Goal: Transaction & Acquisition: Subscribe to service/newsletter

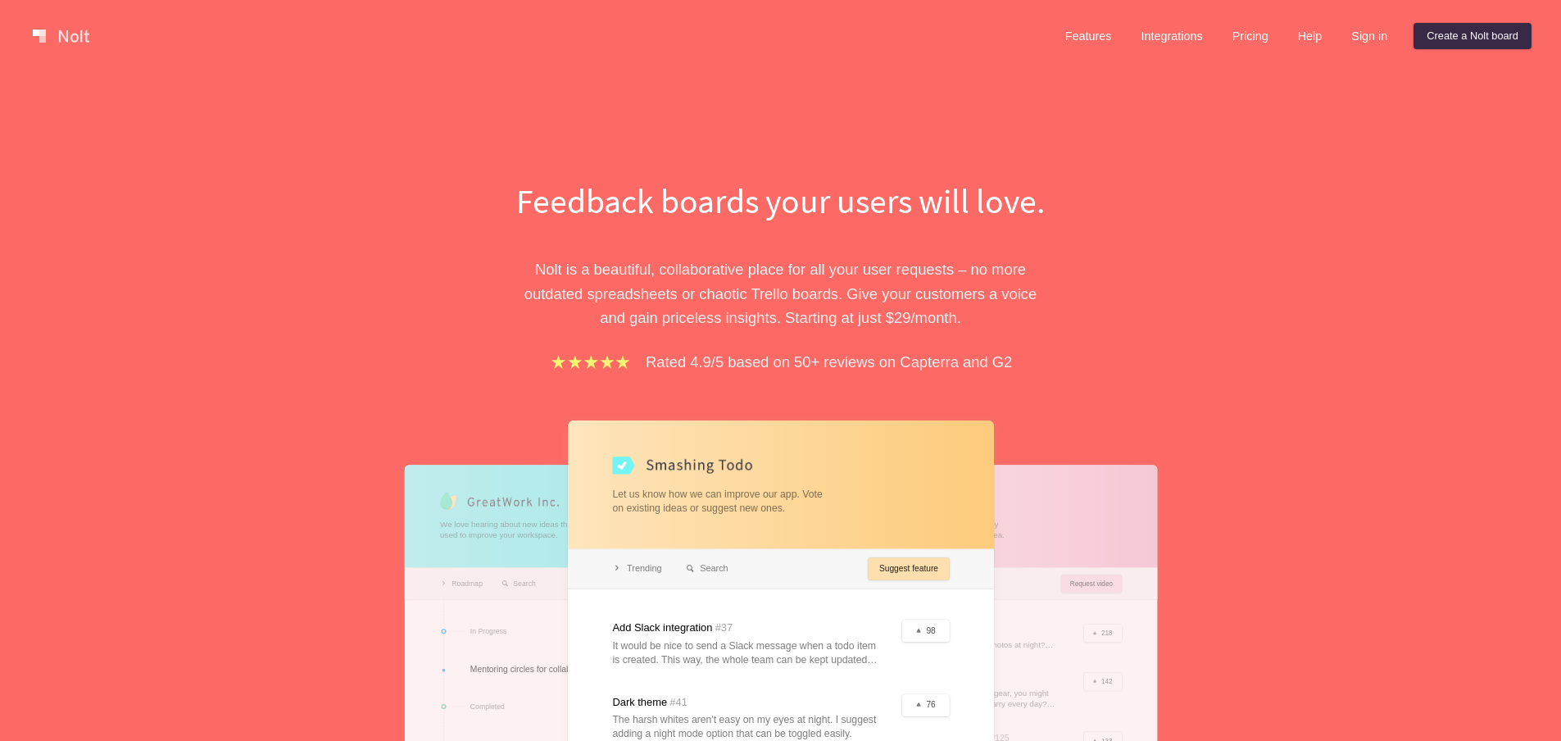
scroll to position [16, 0]
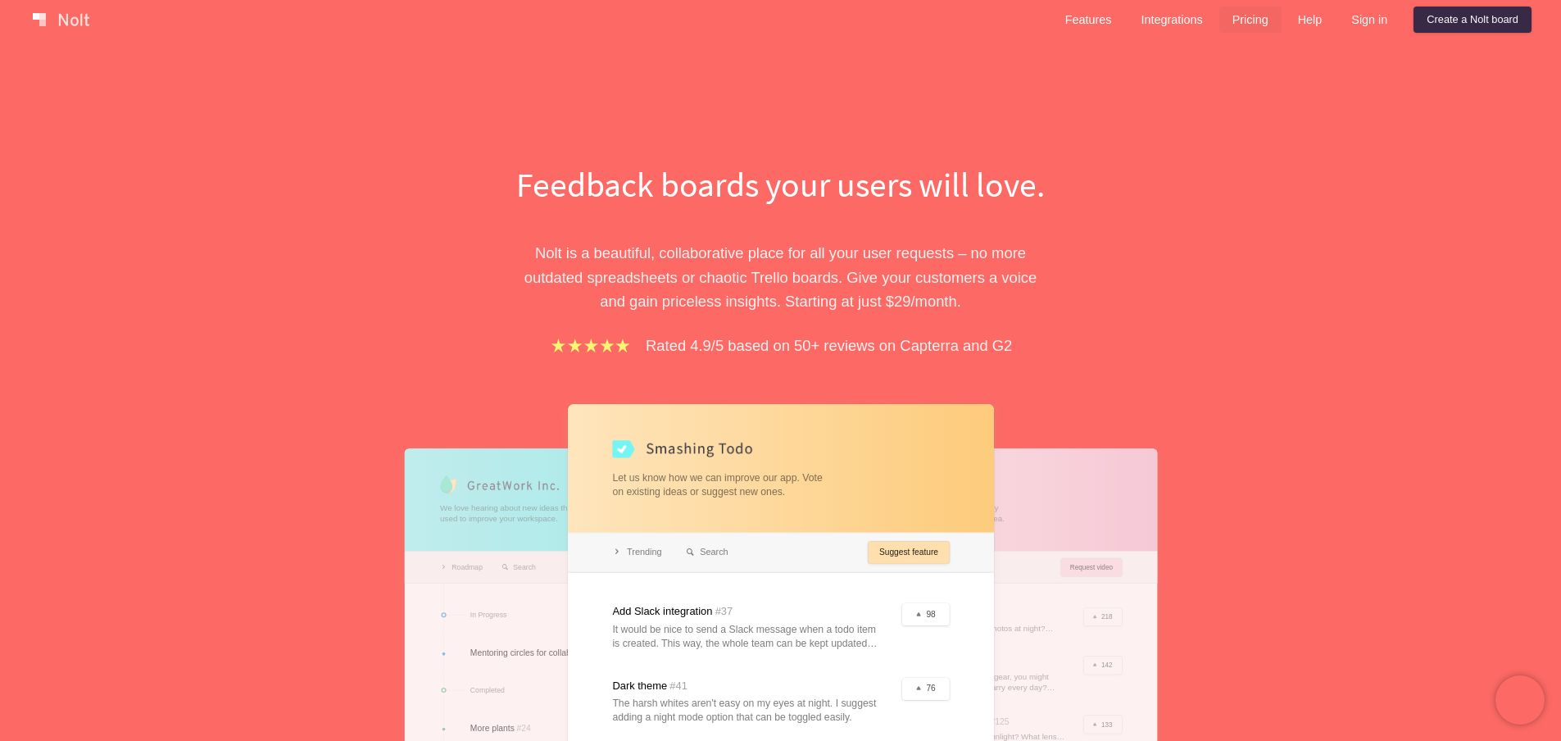
click at [1256, 20] on link "Pricing" at bounding box center [1250, 20] width 62 height 26
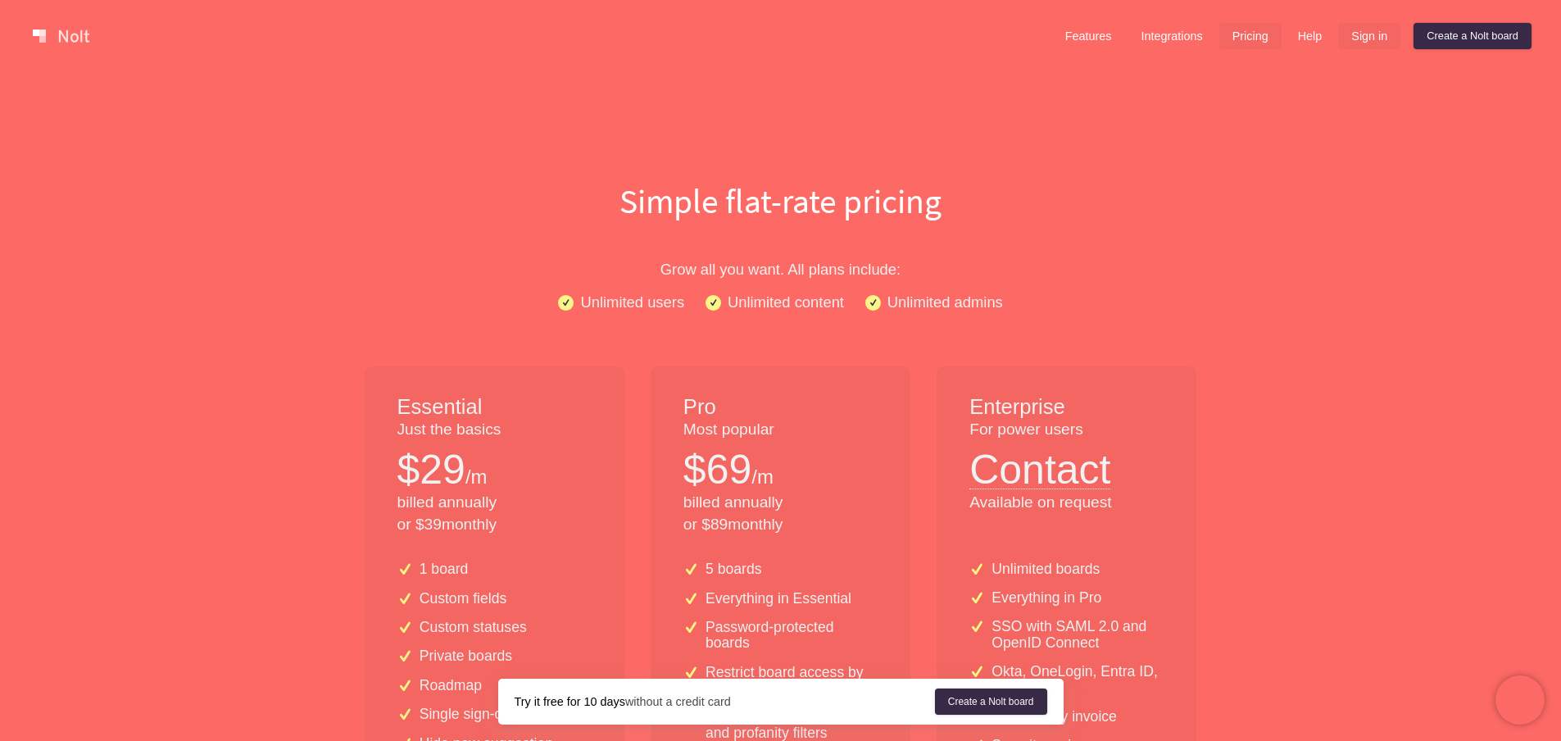
click at [1358, 42] on link "Sign in" at bounding box center [1369, 36] width 62 height 26
click at [1431, 34] on link "Create a Nolt board" at bounding box center [1472, 36] width 118 height 26
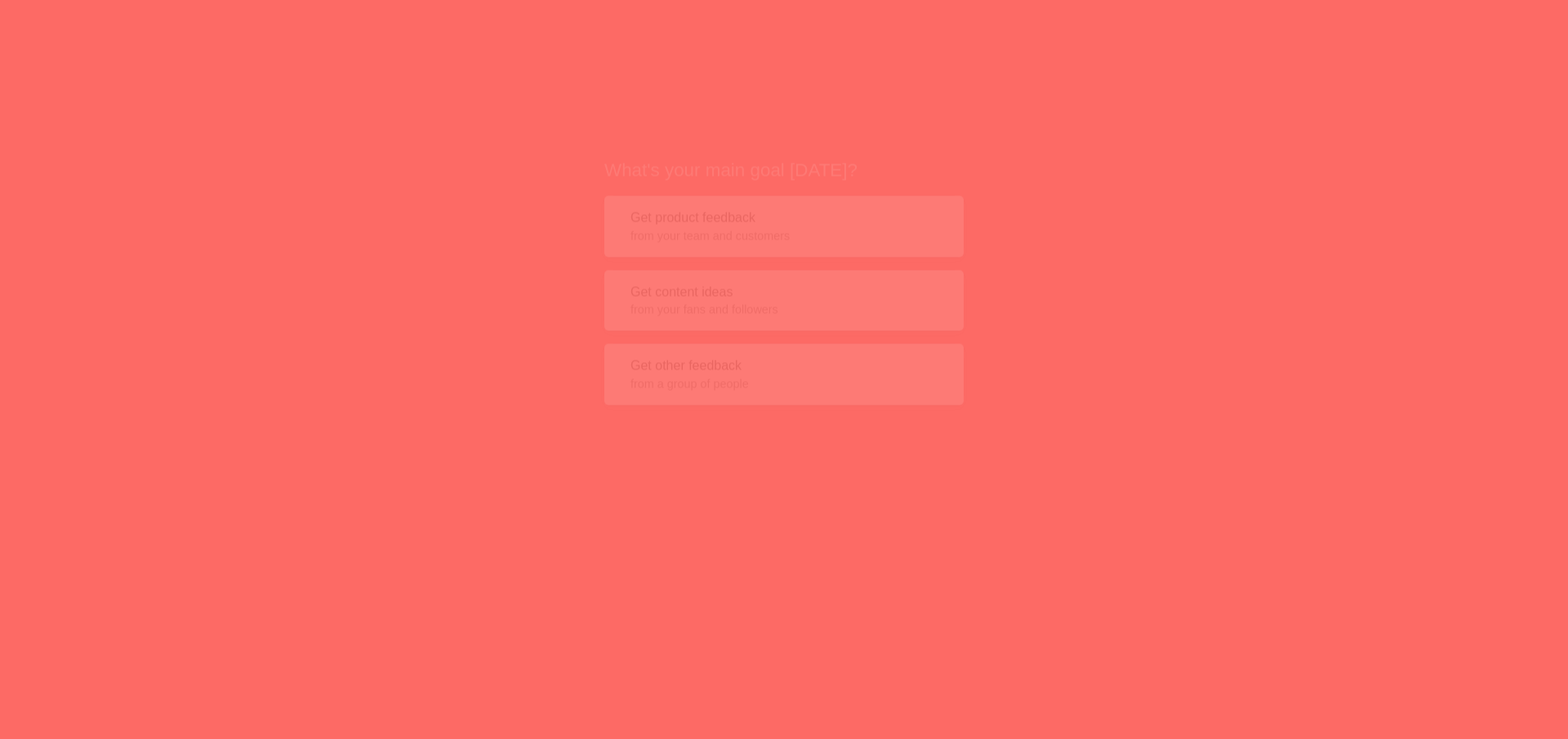
click at [728, 200] on span "from your team and customers" at bounding box center [784, 206] width 307 height 16
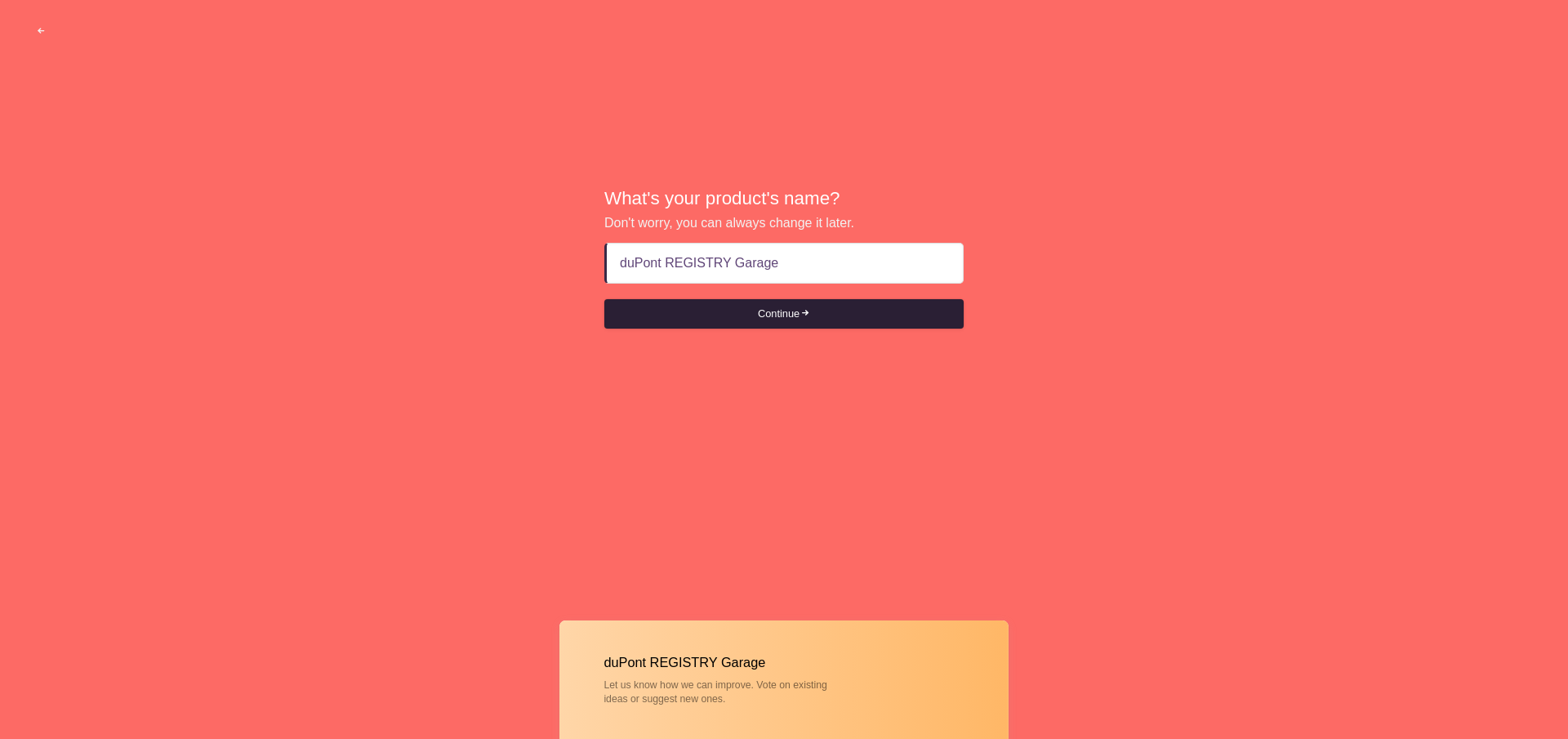
click at [772, 309] on button "Continue" at bounding box center [784, 313] width 360 height 29
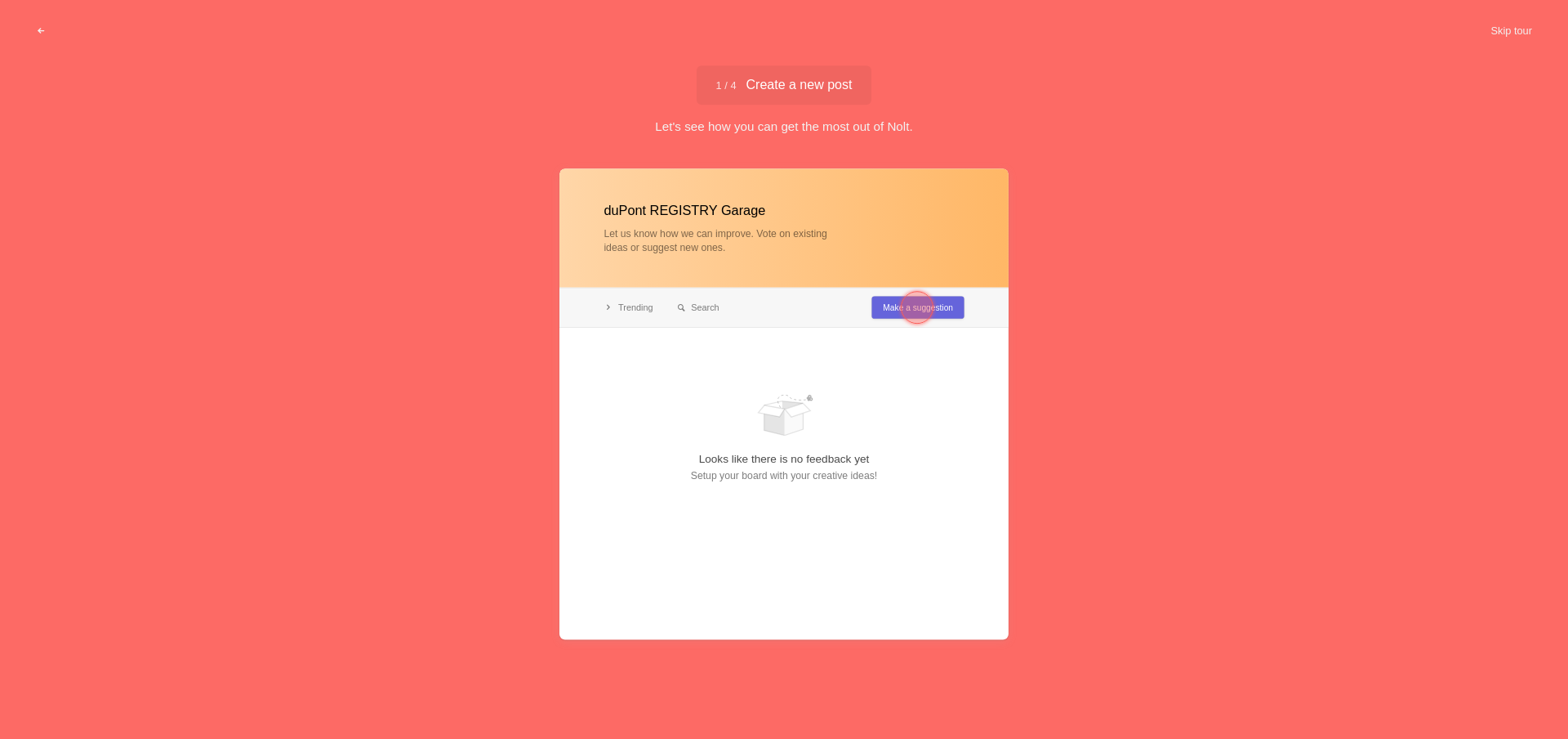
type input "duPont REGISTRY Garage"
click at [902, 309] on div at bounding box center [917, 307] width 33 height 33
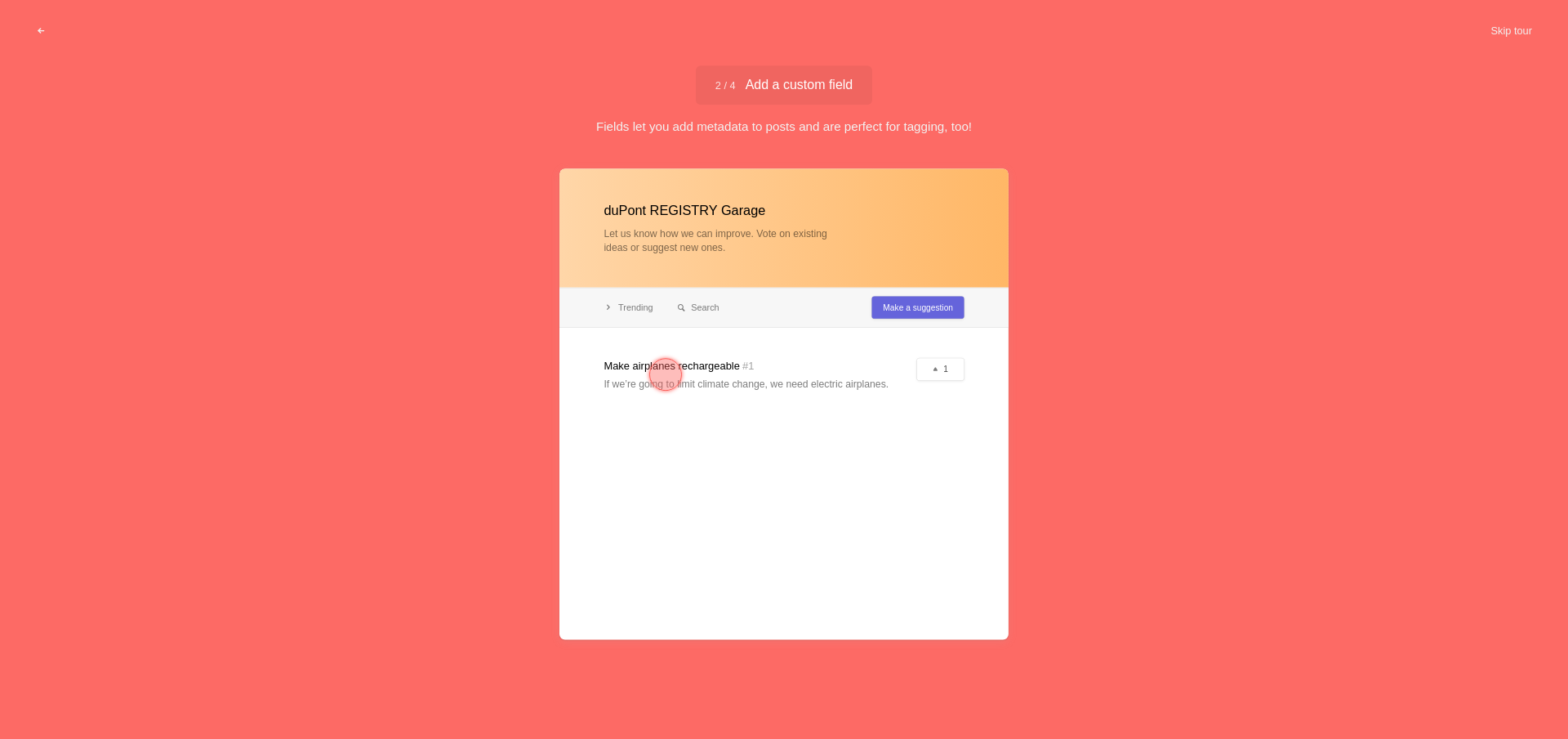
click at [609, 305] on div at bounding box center [784, 404] width 450 height 471
click at [819, 85] on span "2 / 4 Add a custom field" at bounding box center [784, 85] width 138 height 13
click at [659, 369] on div at bounding box center [665, 374] width 33 height 33
click at [670, 369] on div at bounding box center [665, 374] width 33 height 33
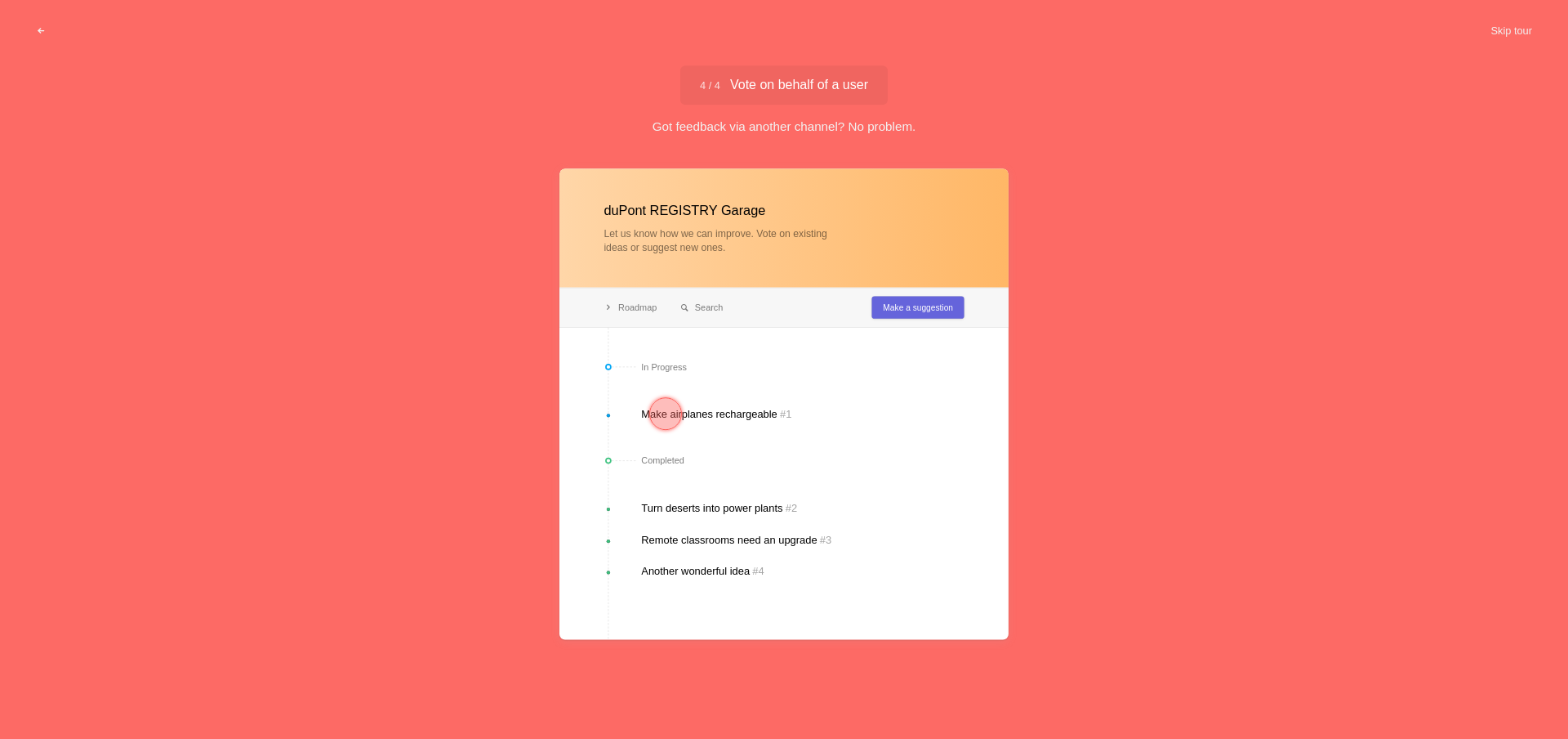
click at [675, 409] on div at bounding box center [665, 413] width 33 height 33
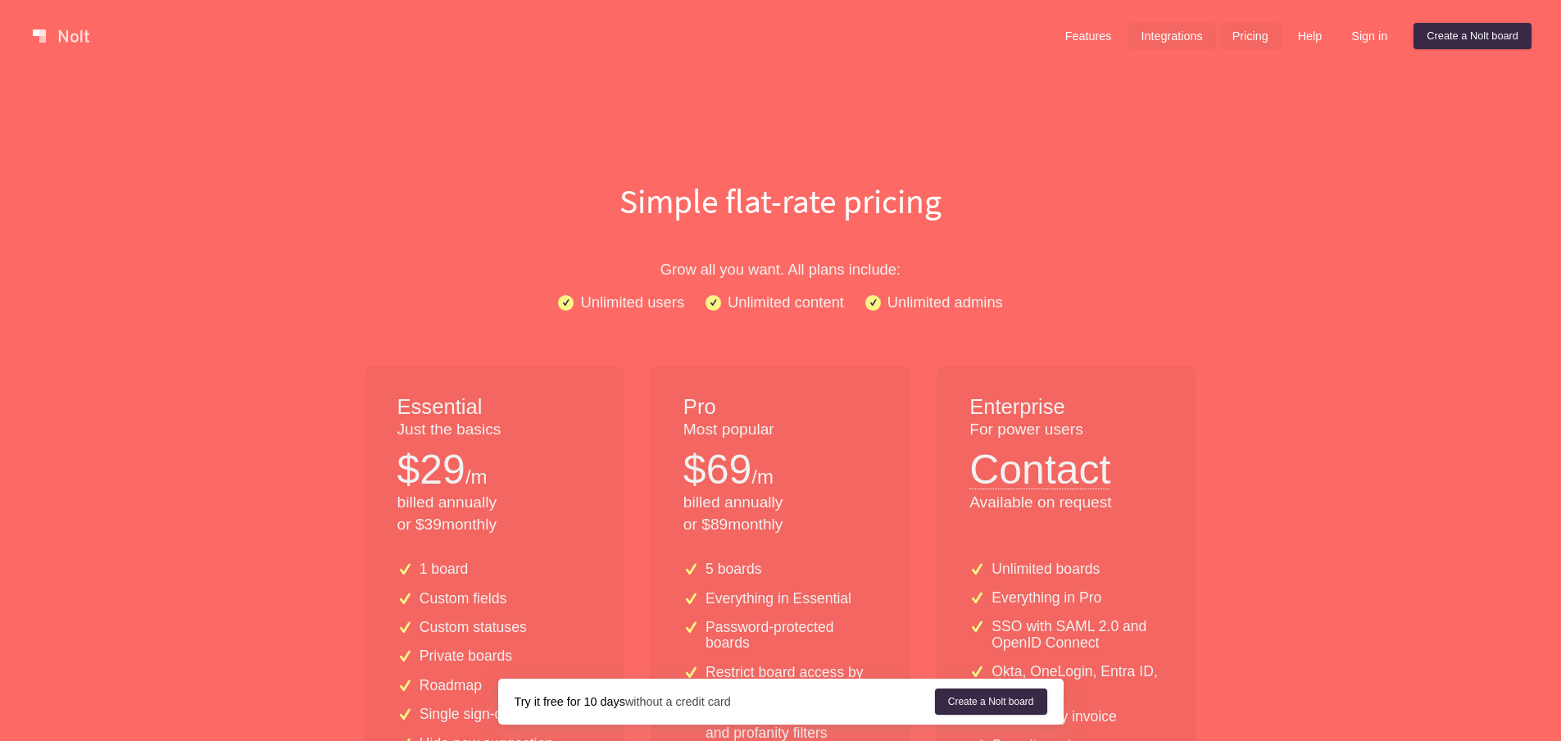
click at [1140, 34] on link "Integrations" at bounding box center [1171, 36] width 88 height 26
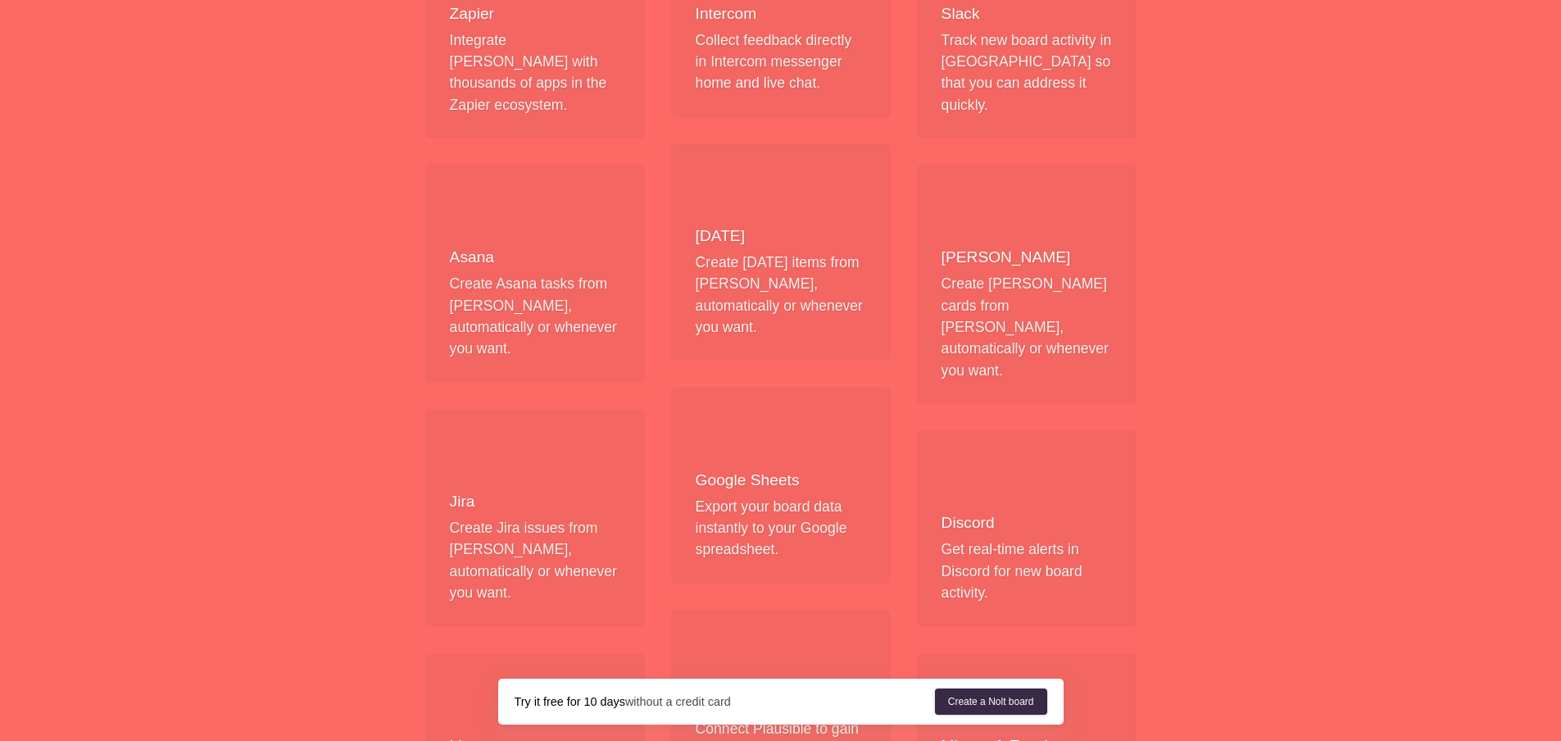
scroll to position [434, 0]
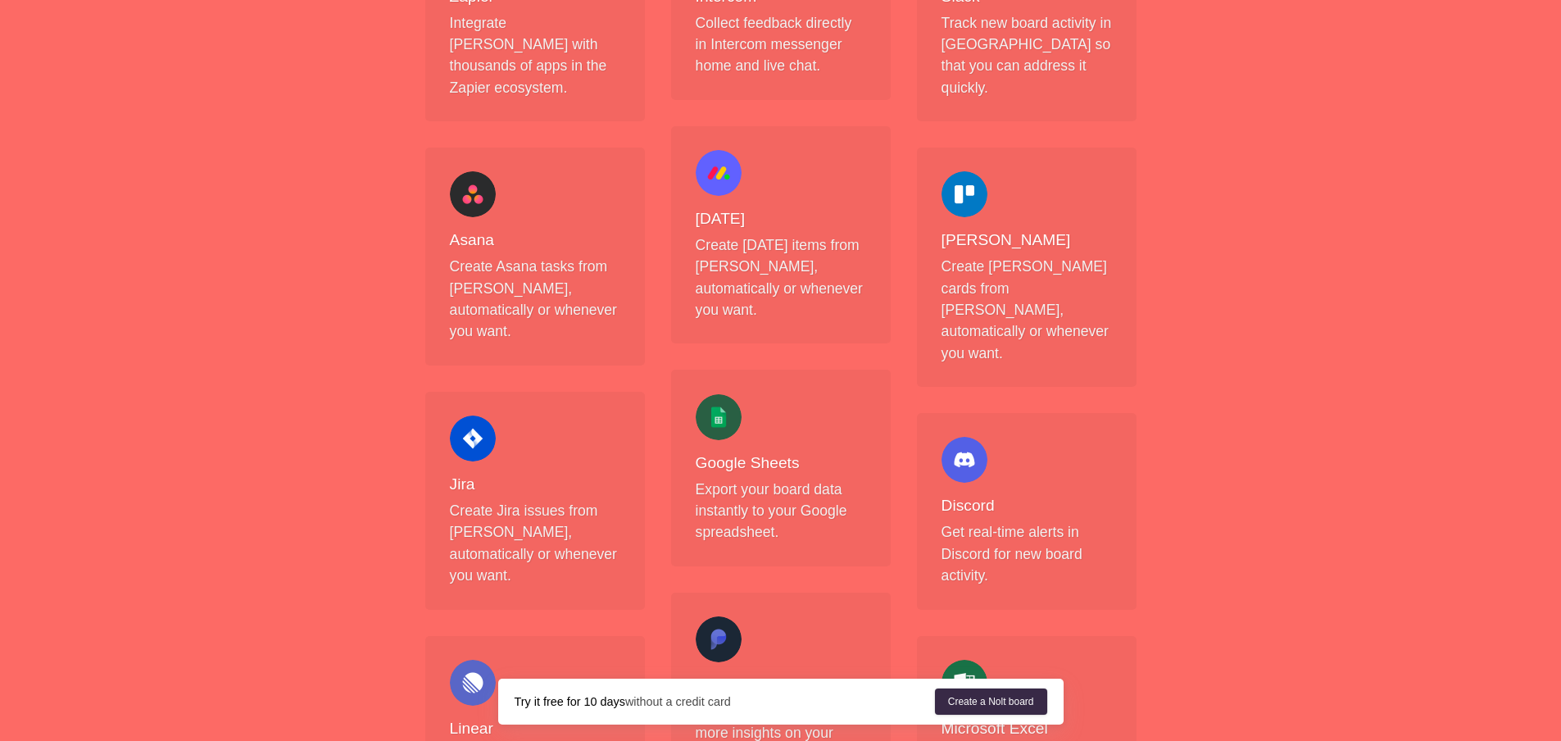
click at [476, 415] on div at bounding box center [473, 438] width 46 height 46
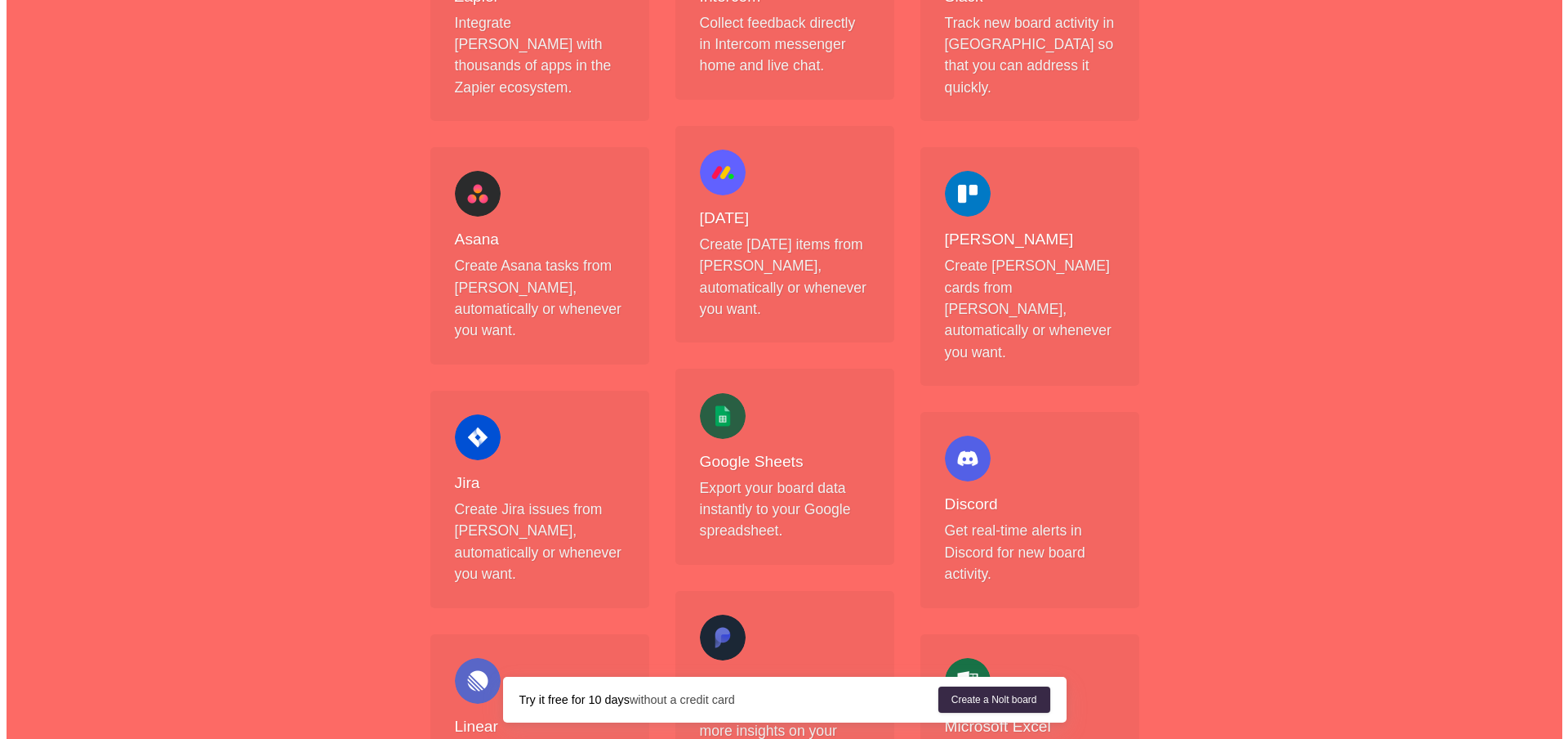
scroll to position [0, 0]
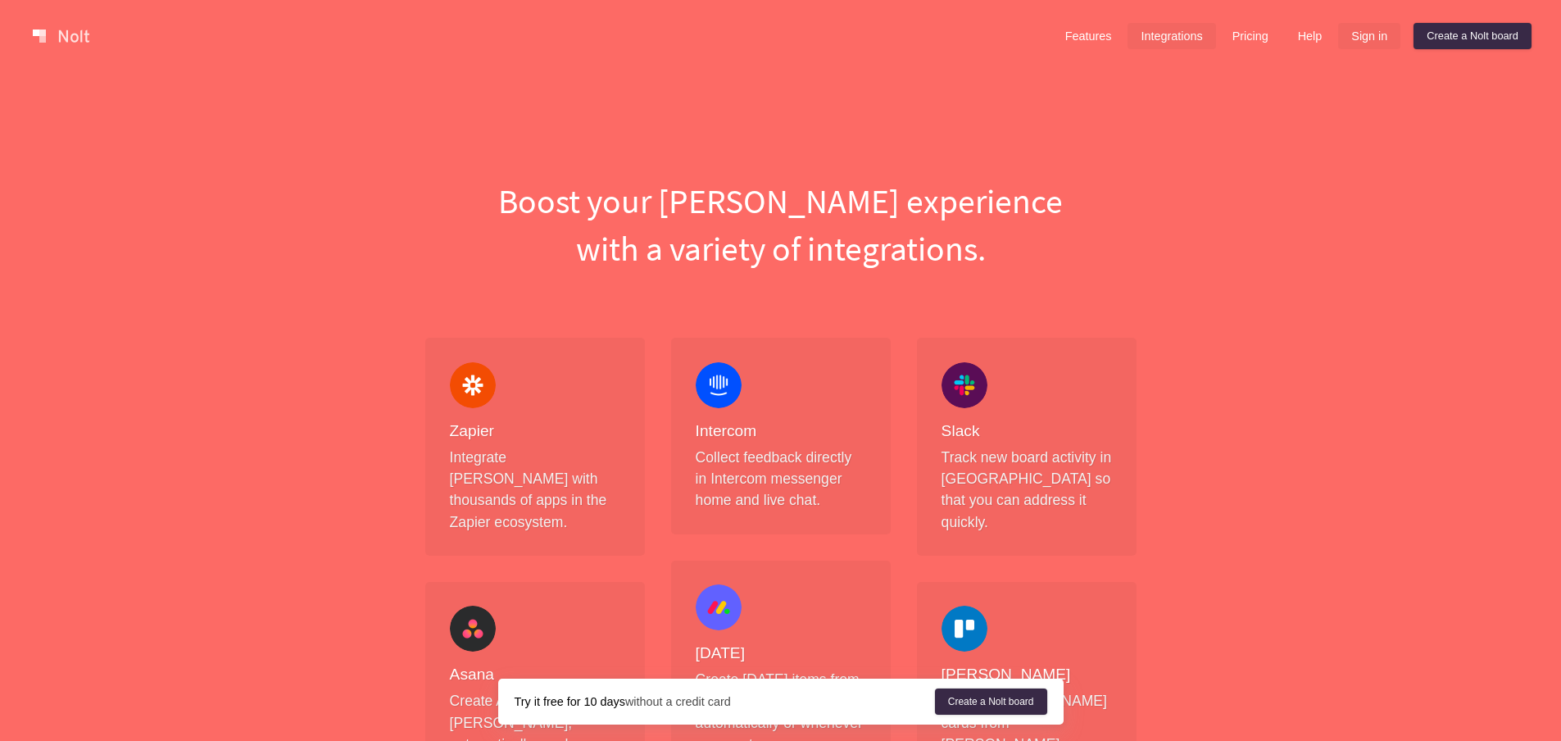
click at [1372, 41] on link "Sign in" at bounding box center [1369, 36] width 62 height 26
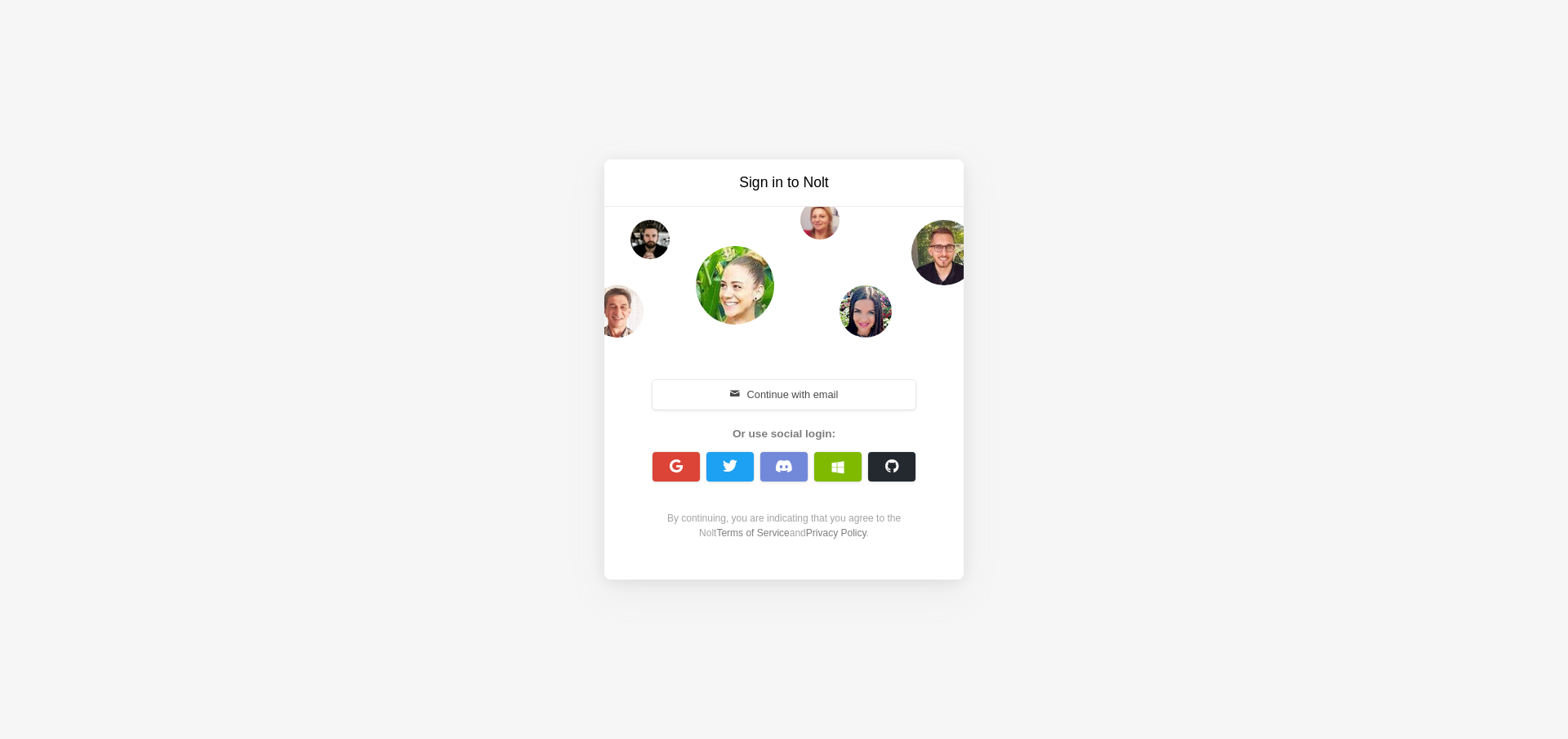
click at [680, 464] on span "button" at bounding box center [677, 467] width 16 height 16
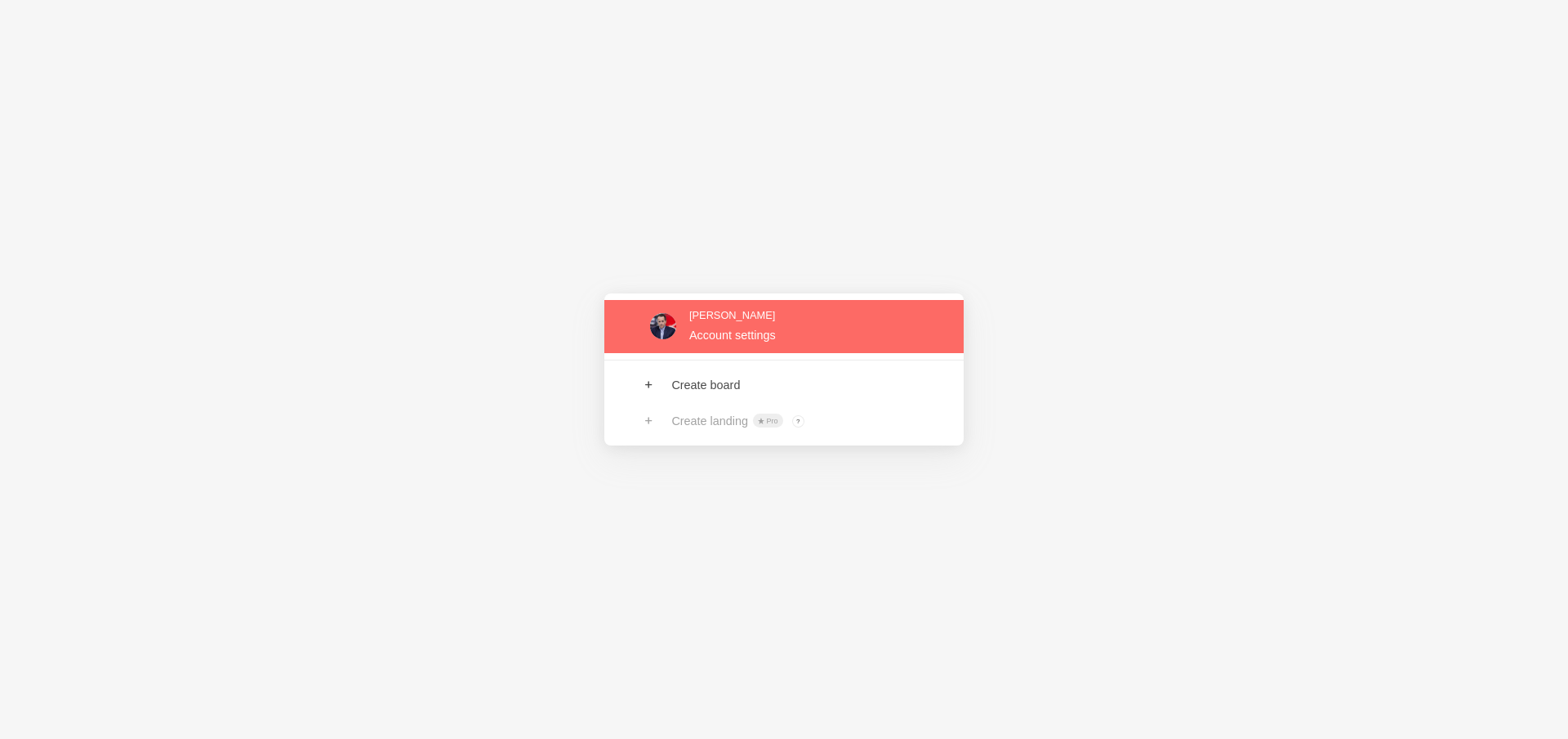
click at [798, 344] on link at bounding box center [784, 326] width 360 height 53
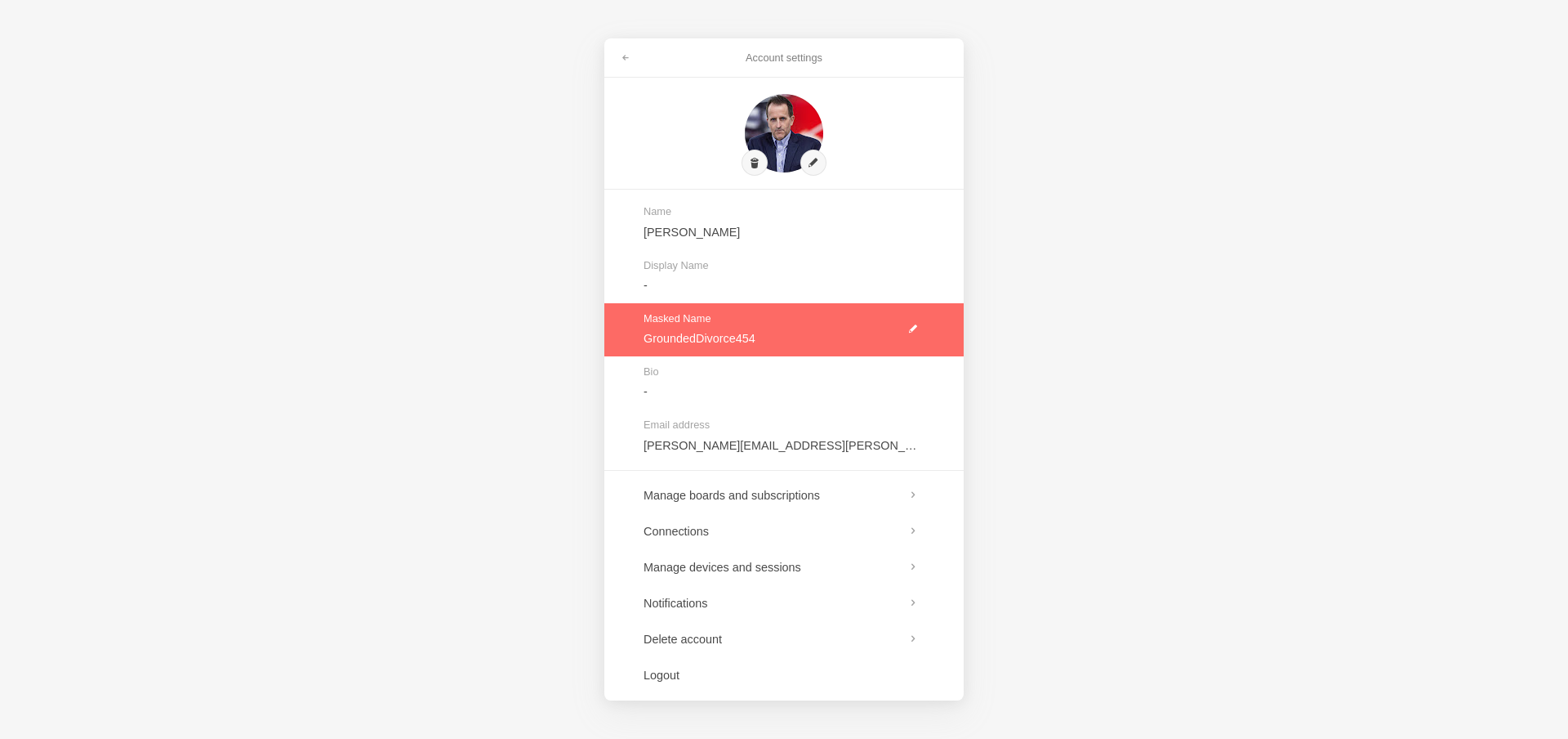
click at [748, 335] on link at bounding box center [784, 329] width 360 height 53
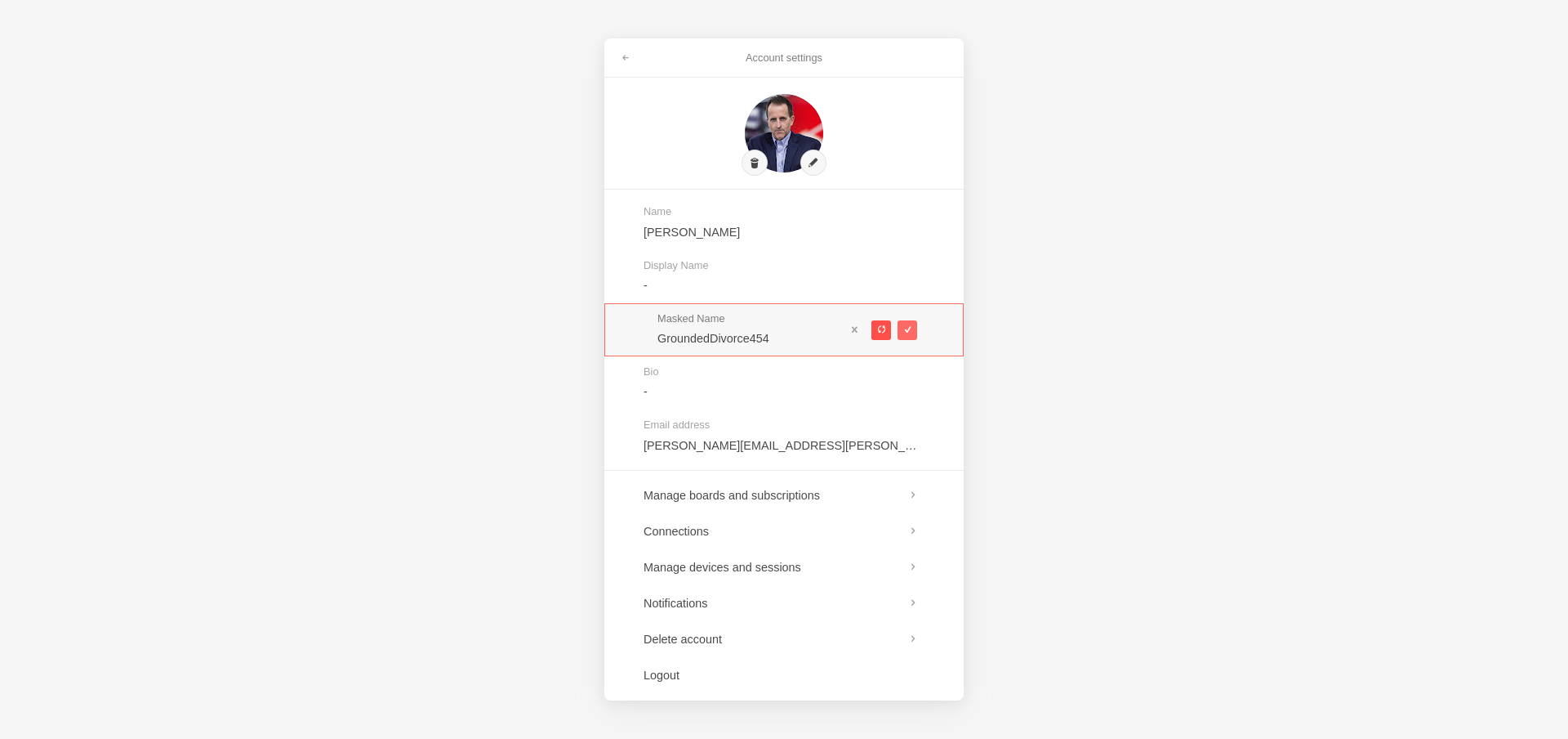
click at [877, 328] on span at bounding box center [880, 329] width 9 height 9
type input "MotionlessPlum326"
click at [708, 353] on div "Masked Name MotionlessPlum326" at bounding box center [784, 329] width 360 height 53
click at [856, 328] on span at bounding box center [854, 328] width 11 height 11
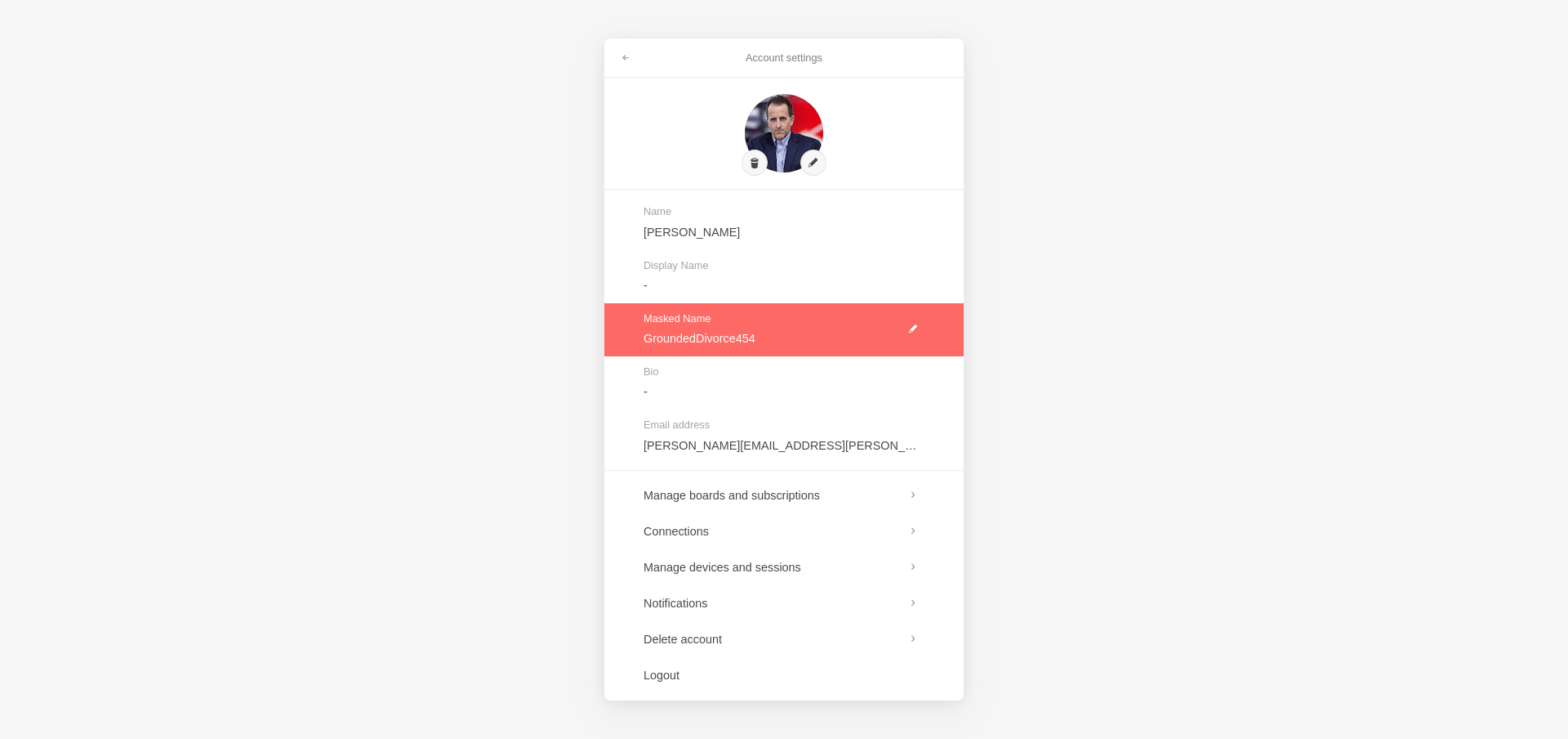
click at [759, 342] on link at bounding box center [784, 329] width 360 height 53
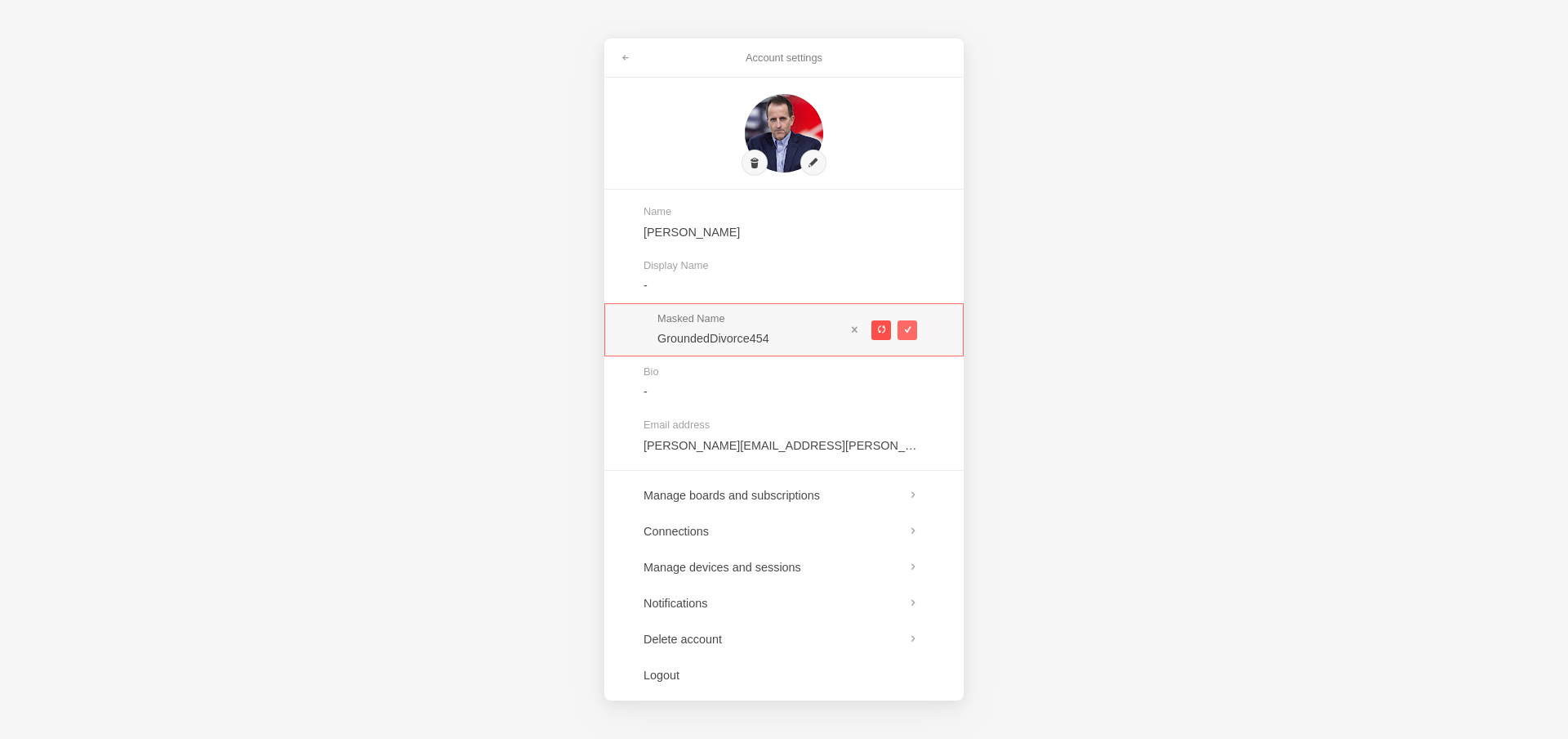
click at [878, 329] on span at bounding box center [880, 329] width 9 height 9
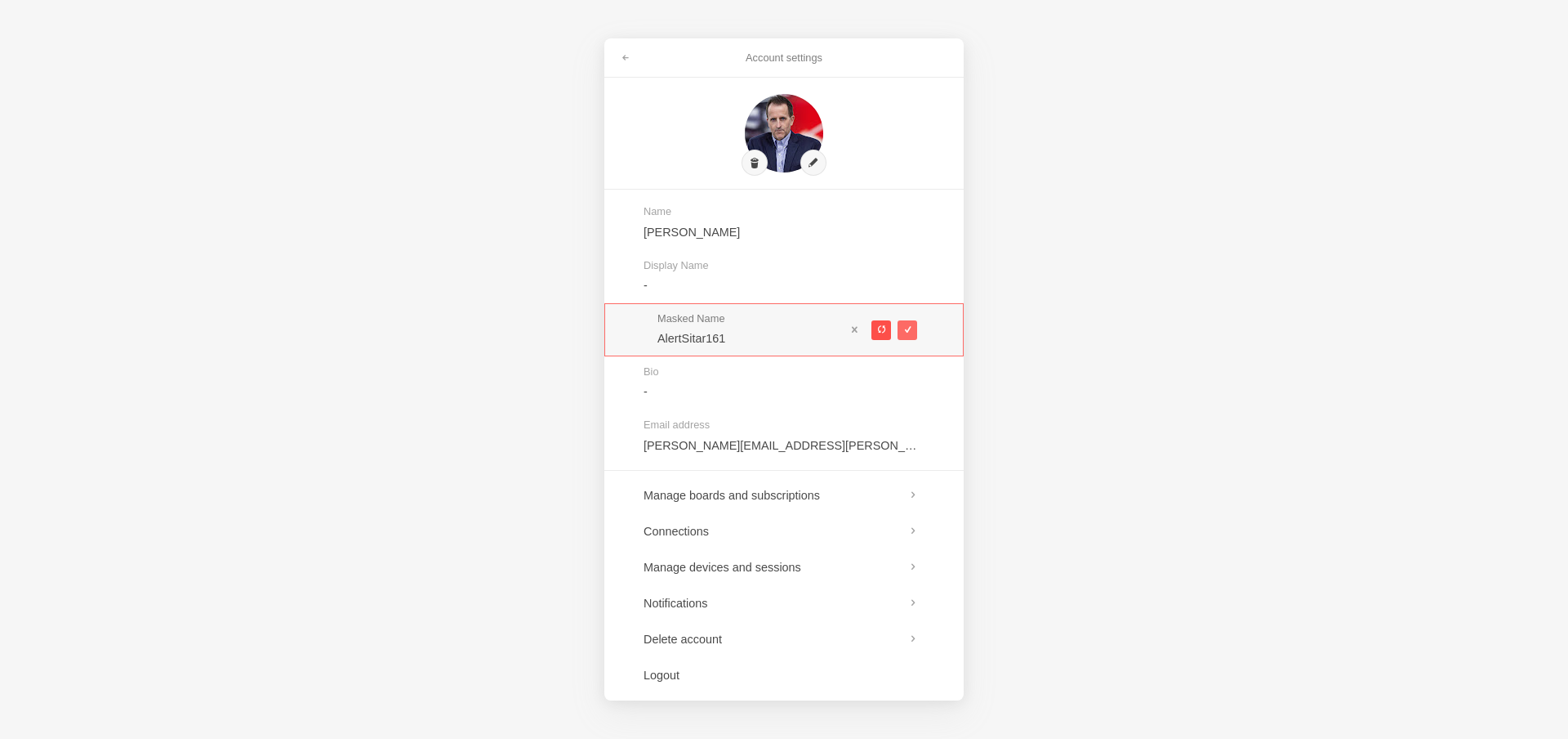
click at [878, 329] on span at bounding box center [880, 329] width 9 height 9
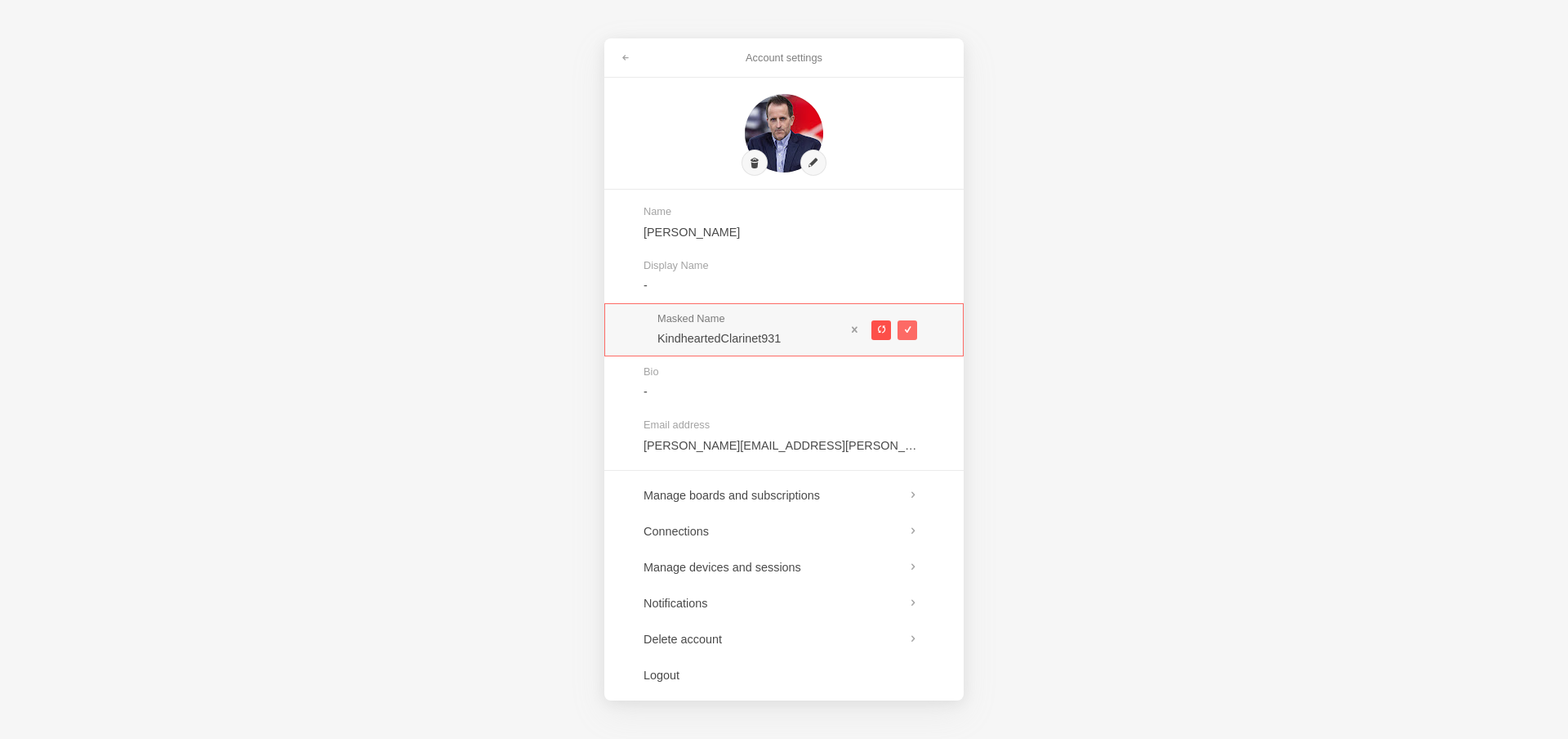
click at [878, 329] on span at bounding box center [880, 329] width 9 height 9
click at [878, 328] on span at bounding box center [880, 329] width 9 height 9
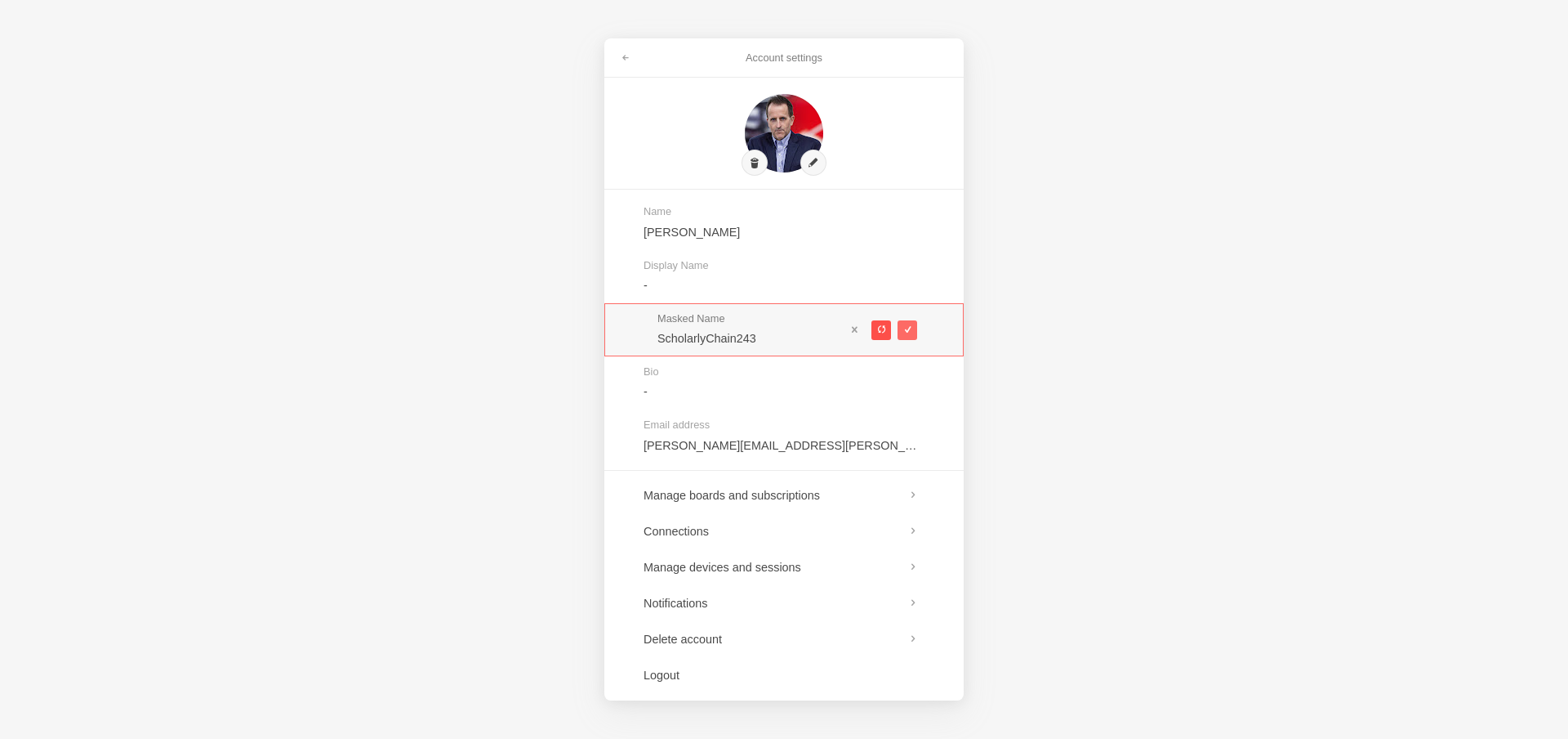
click at [878, 328] on span at bounding box center [880, 329] width 9 height 9
type input "OffbeatDeviation141"
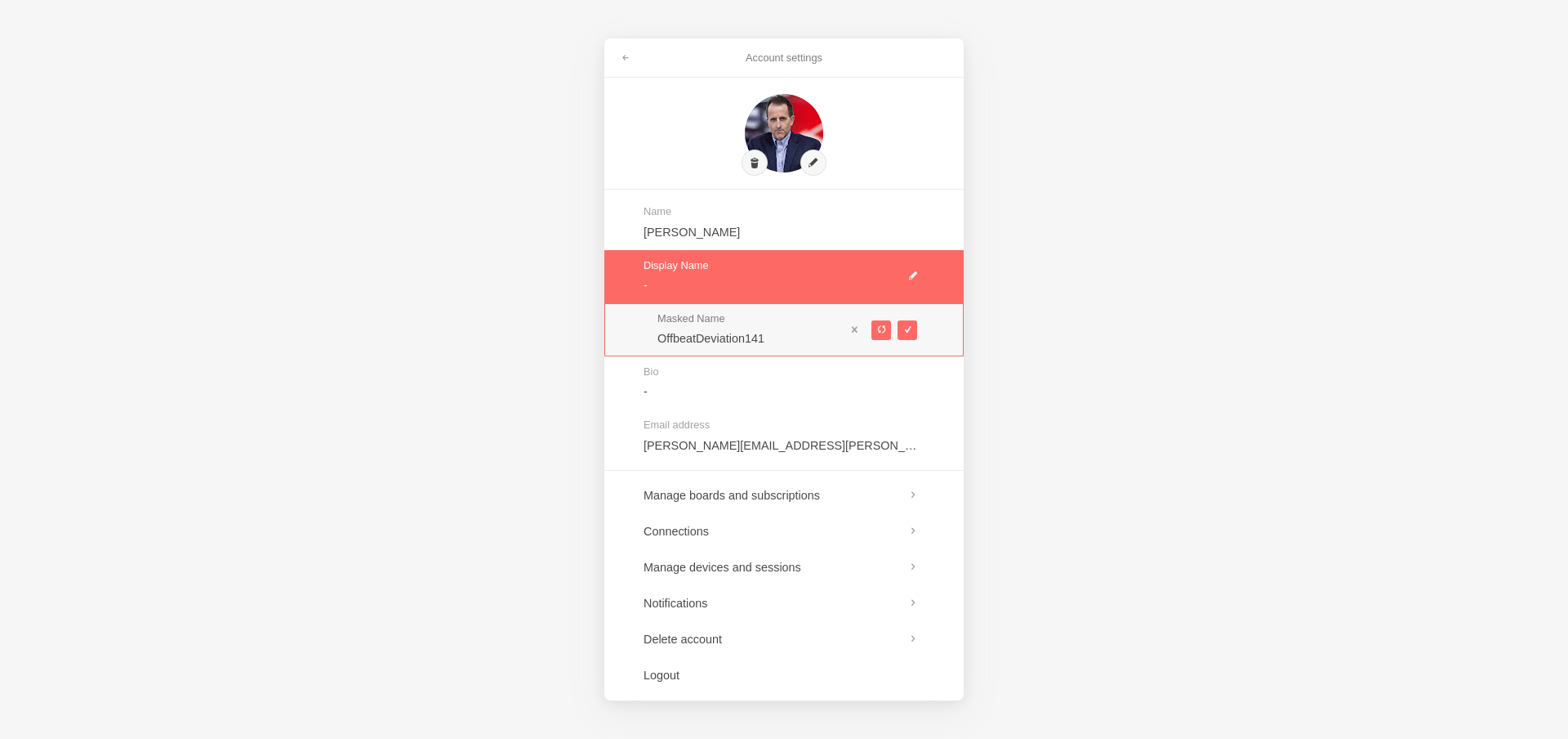
click at [680, 282] on link at bounding box center [784, 276] width 360 height 53
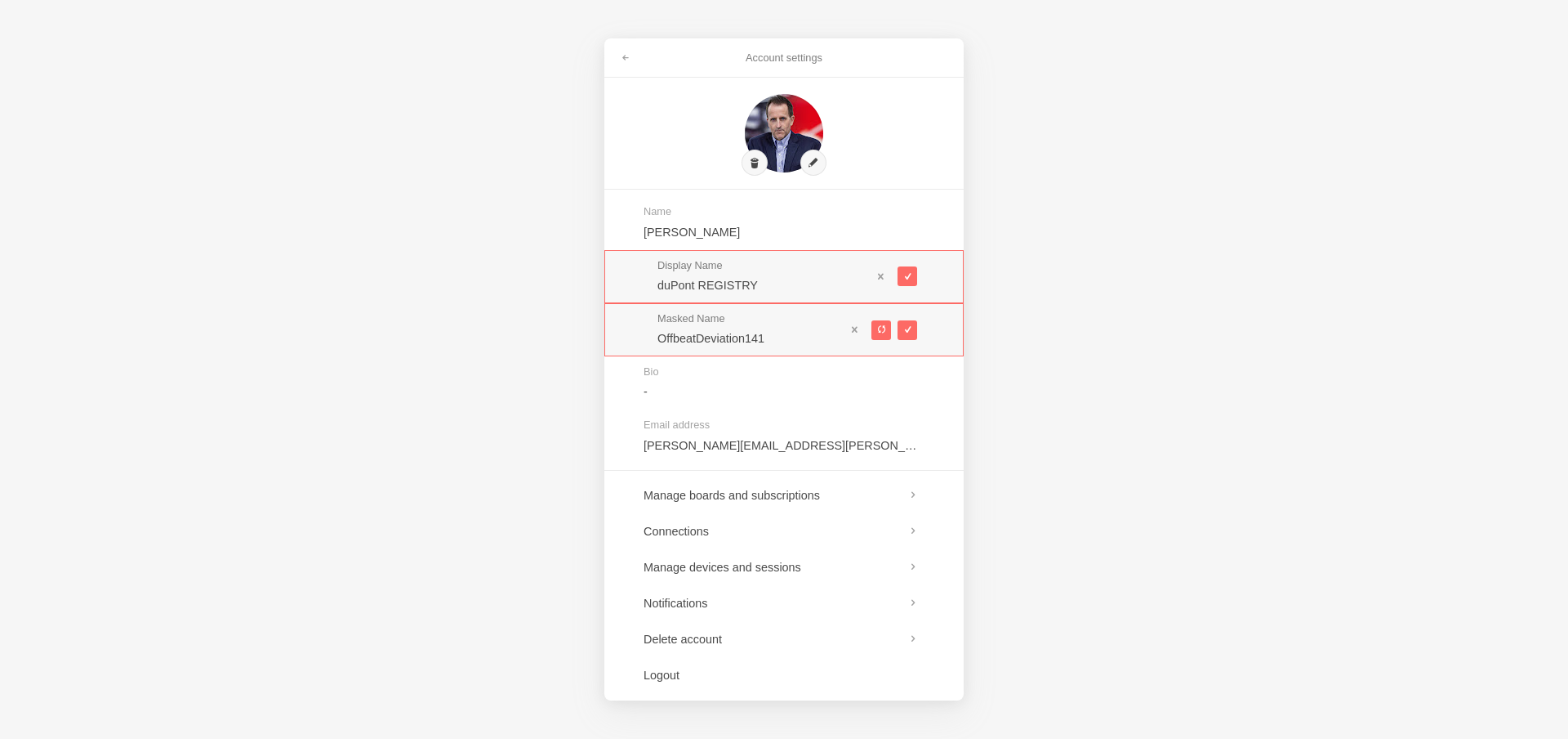
type input "duPont REGISTRY"
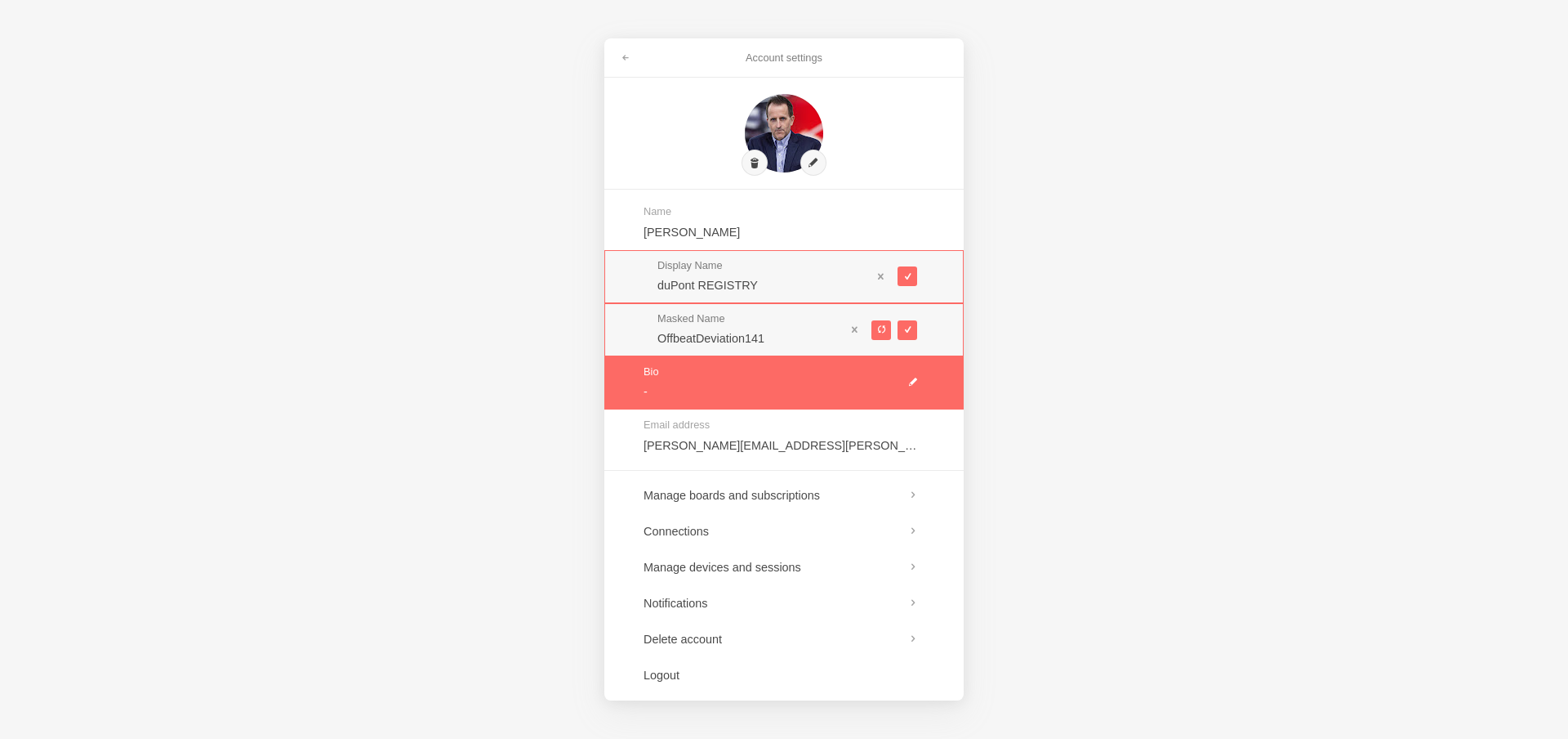
click at [710, 387] on link at bounding box center [784, 382] width 360 height 53
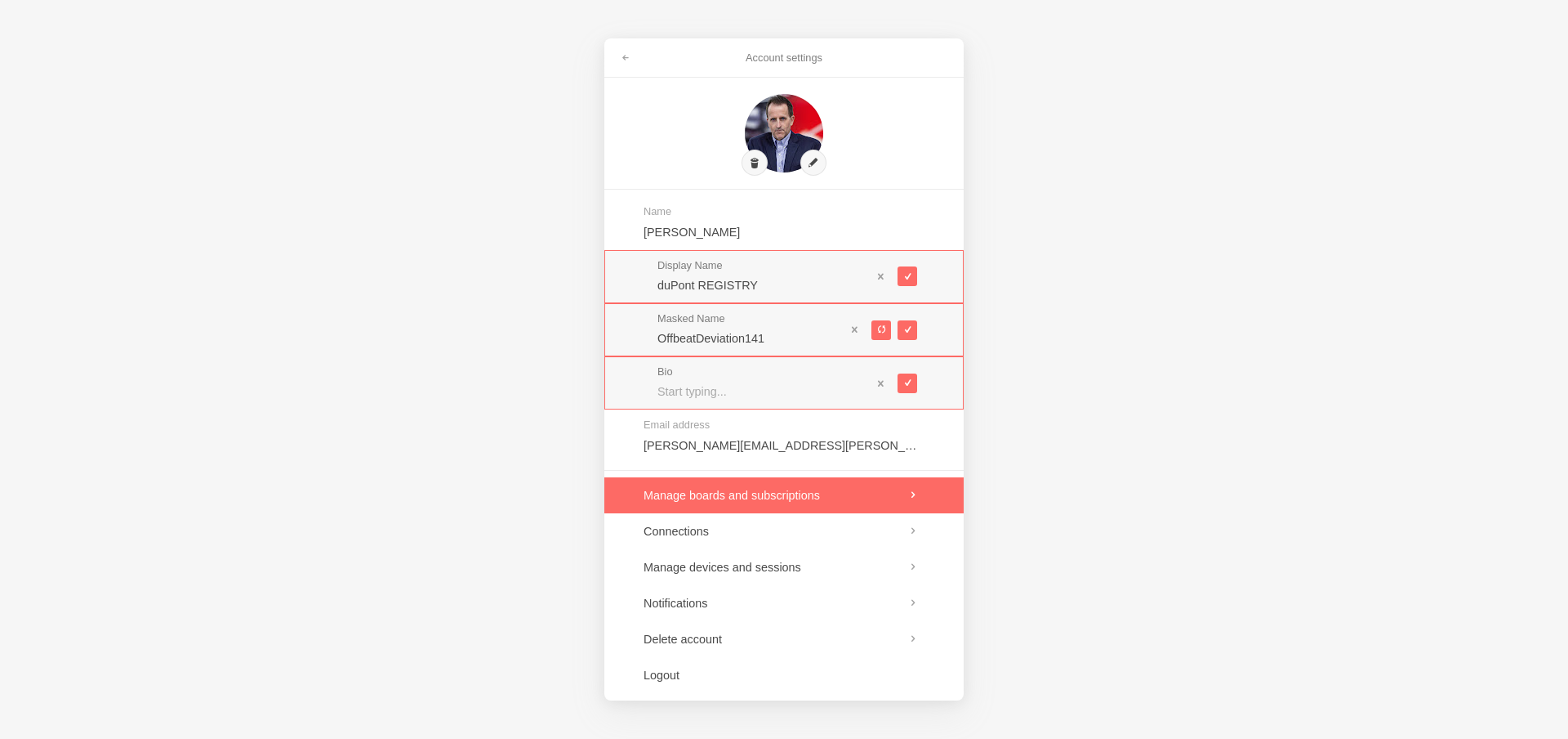
click at [756, 501] on link at bounding box center [784, 495] width 360 height 36
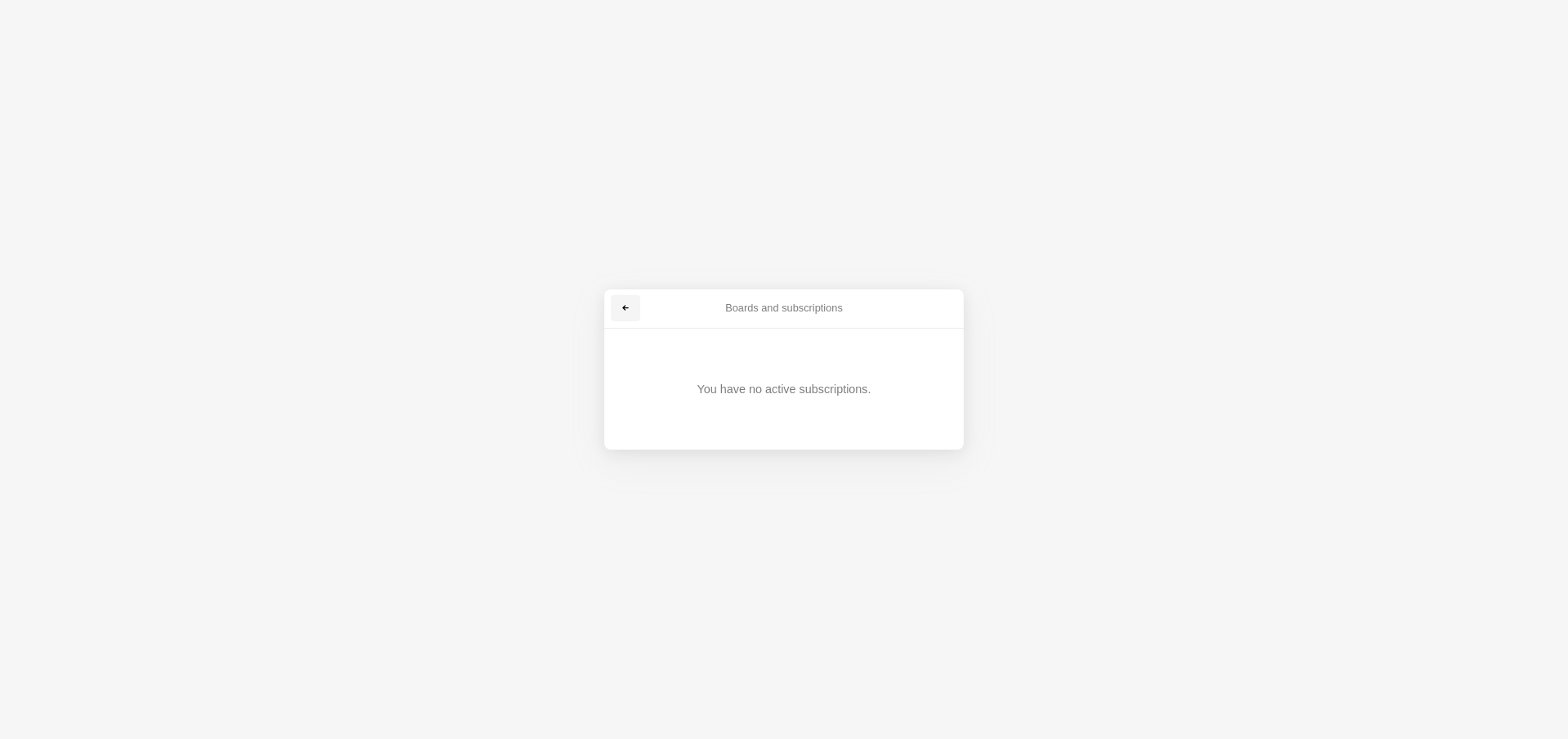
click at [621, 308] on span at bounding box center [626, 308] width 10 height 10
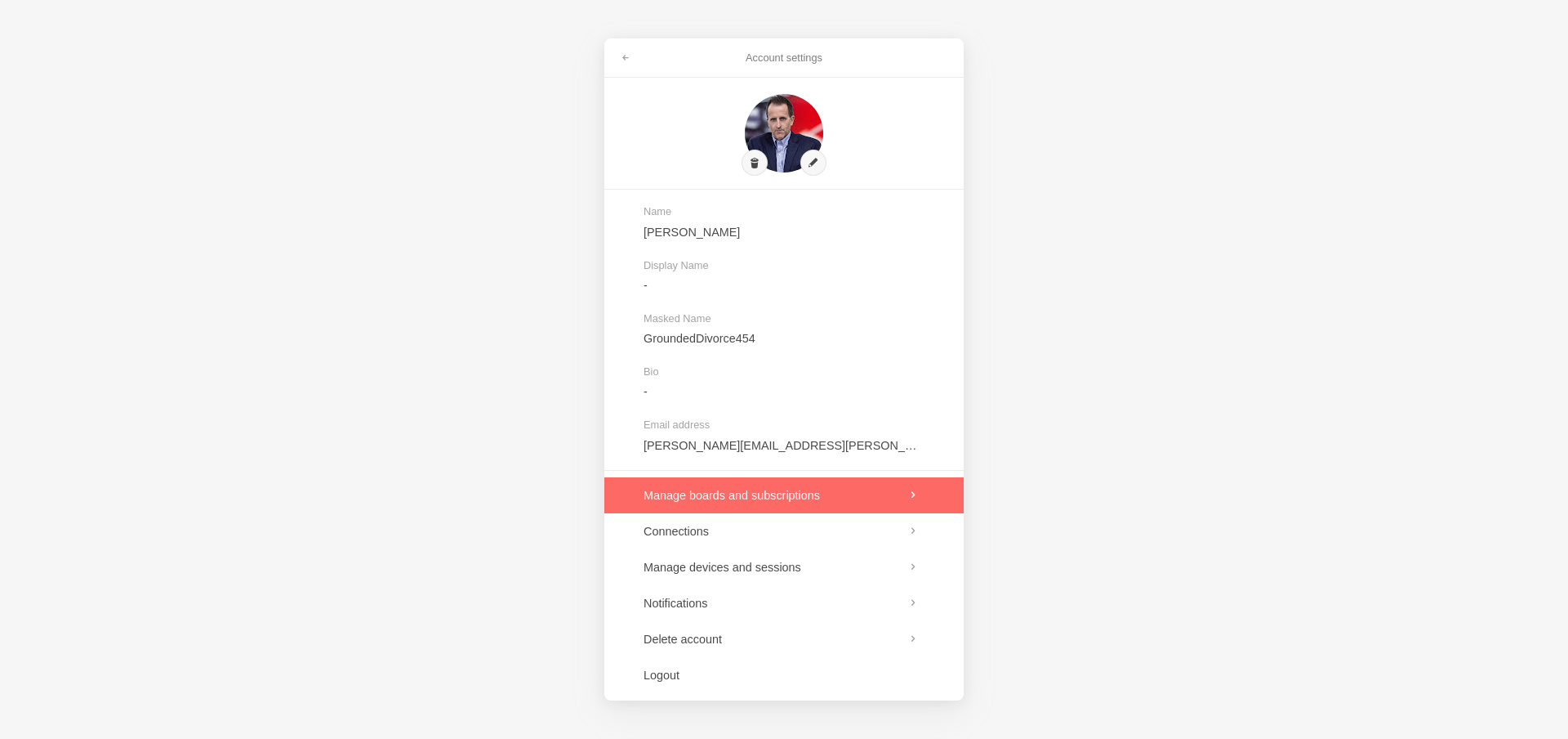
click at [741, 496] on link at bounding box center [784, 495] width 360 height 36
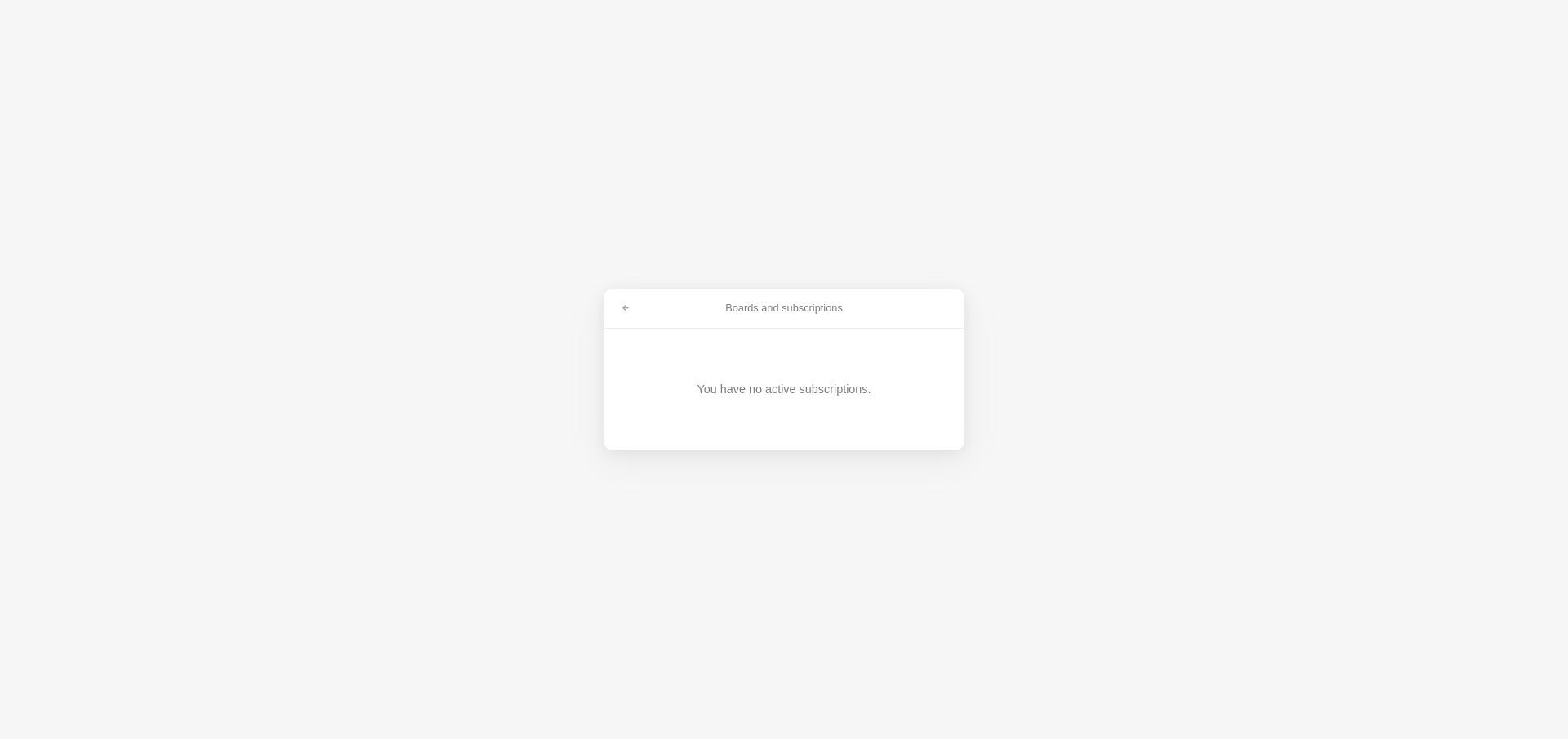
click at [771, 388] on div "You have no active subscriptions." at bounding box center [784, 389] width 174 height 16
click at [618, 311] on link at bounding box center [625, 308] width 29 height 26
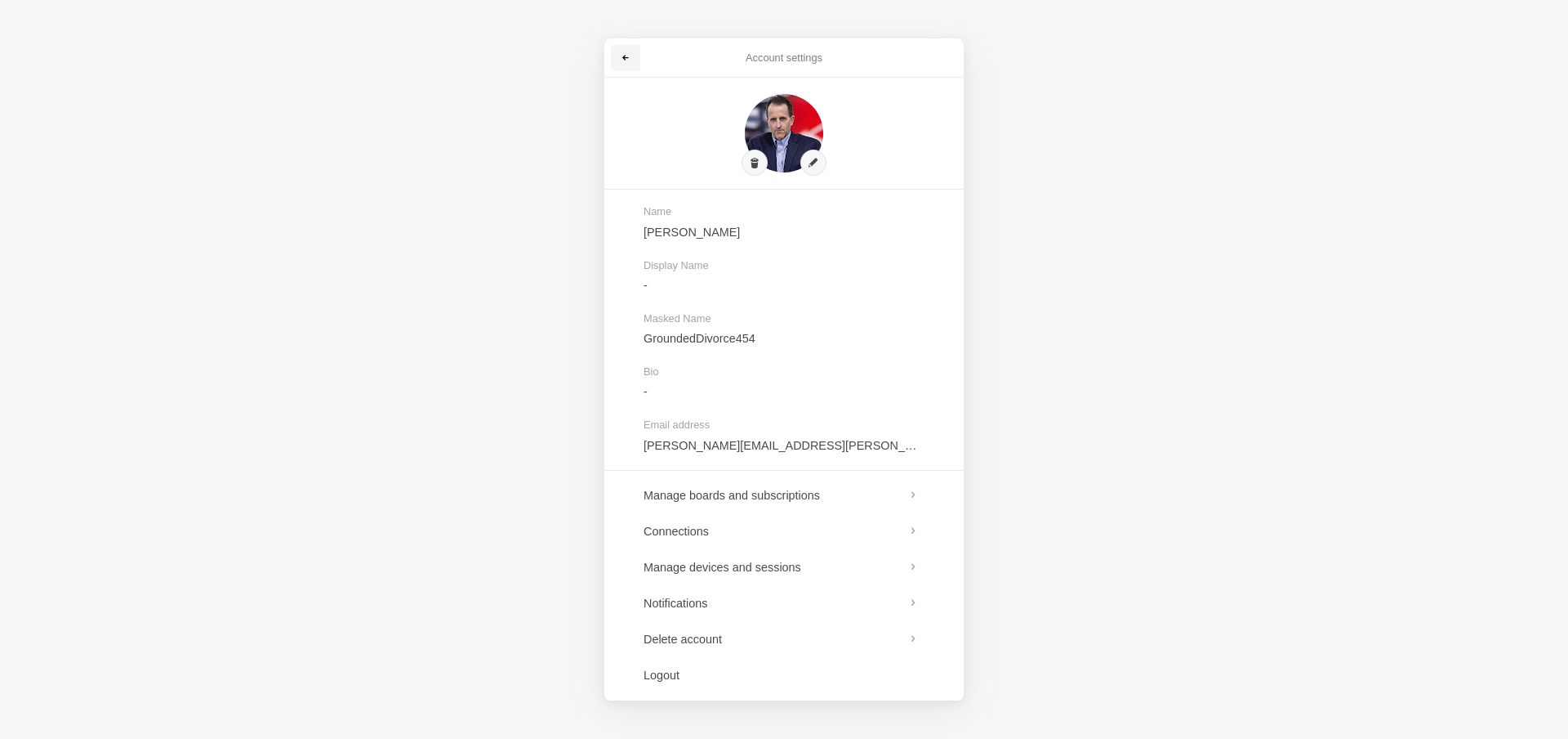
click at [627, 57] on span at bounding box center [626, 58] width 10 height 10
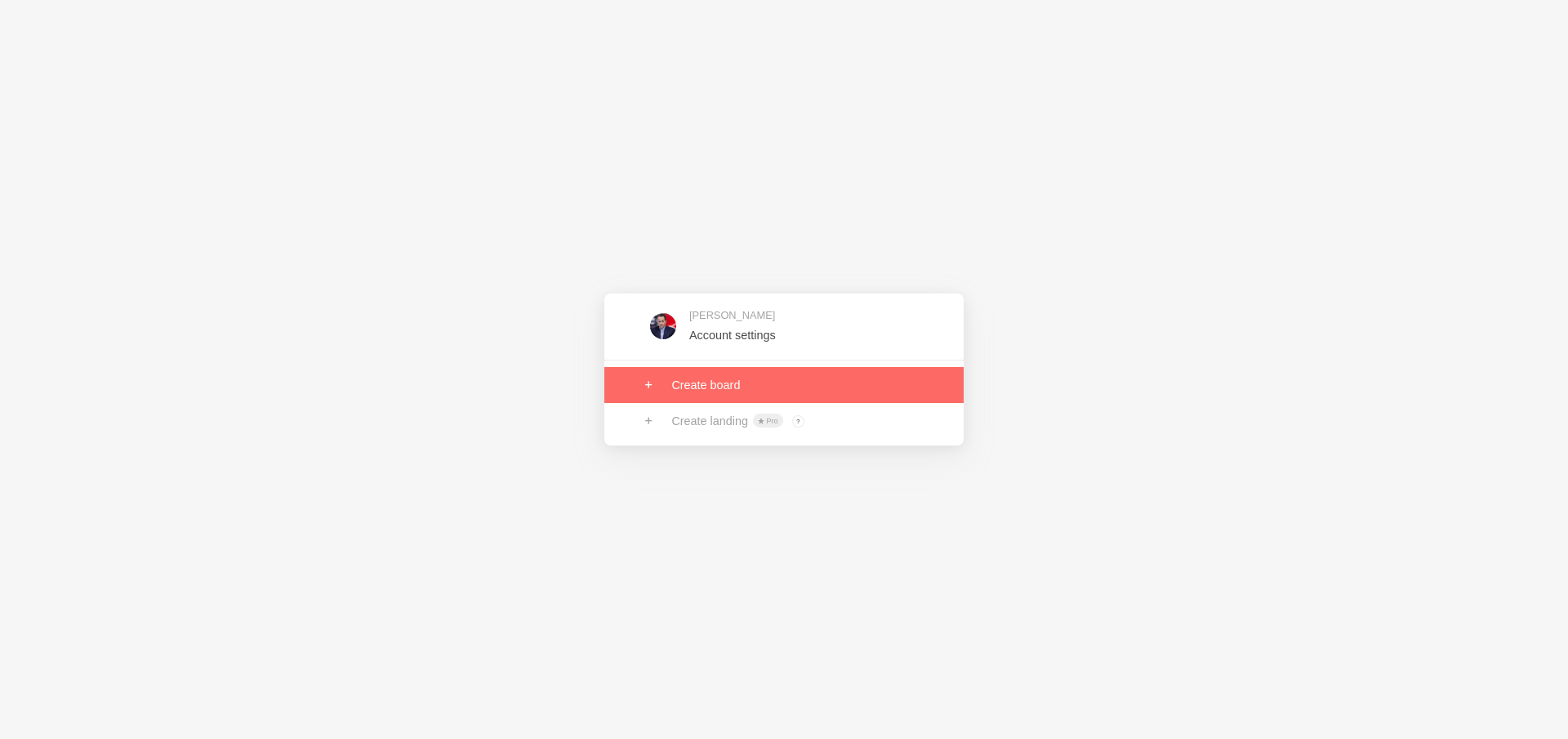
click at [730, 390] on link at bounding box center [784, 385] width 360 height 36
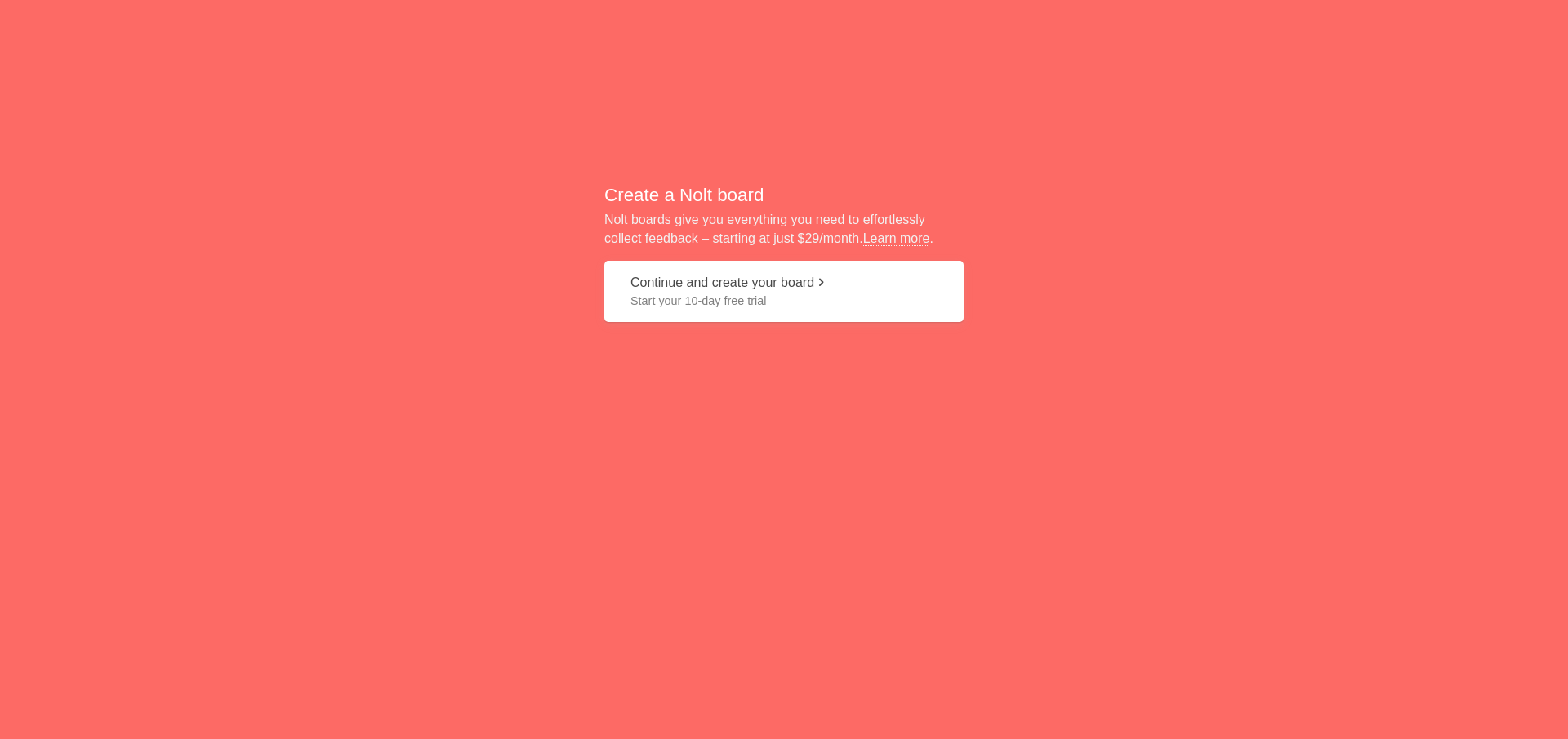
click at [827, 285] on span at bounding box center [820, 281] width 13 height 13
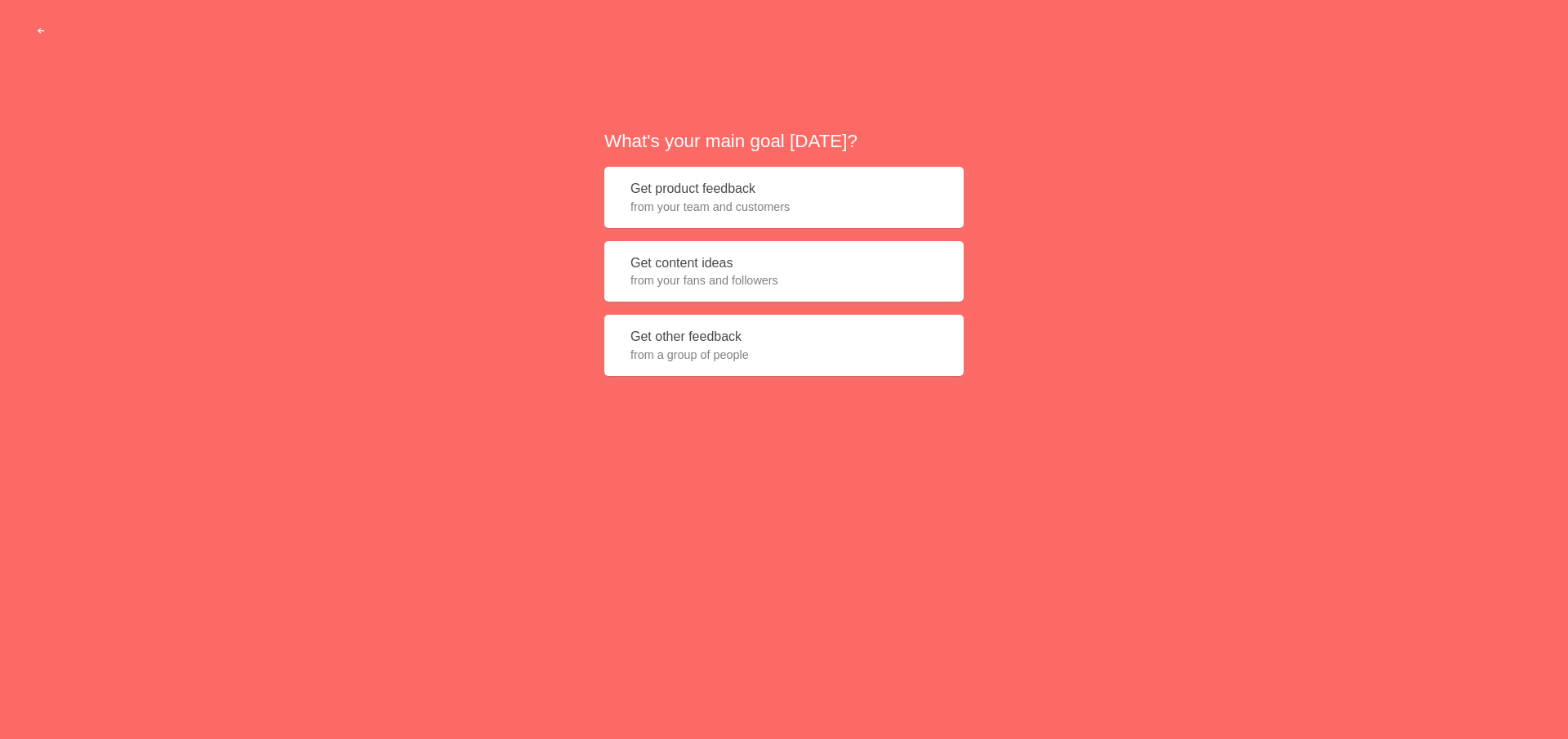
click at [747, 192] on button "Get product feedback from your team and customers" at bounding box center [784, 196] width 360 height 61
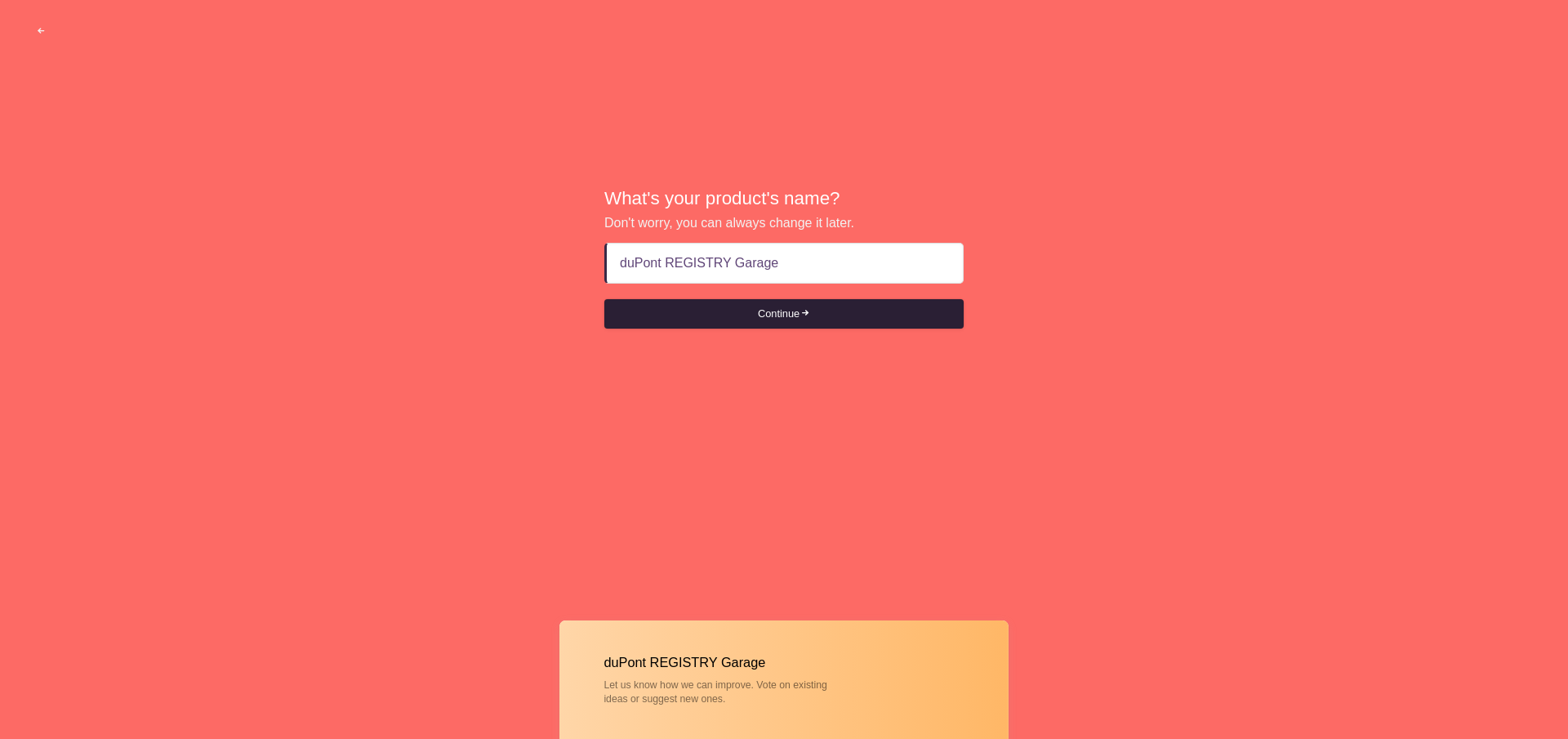
click at [806, 313] on span "submit" at bounding box center [804, 313] width 11 height 11
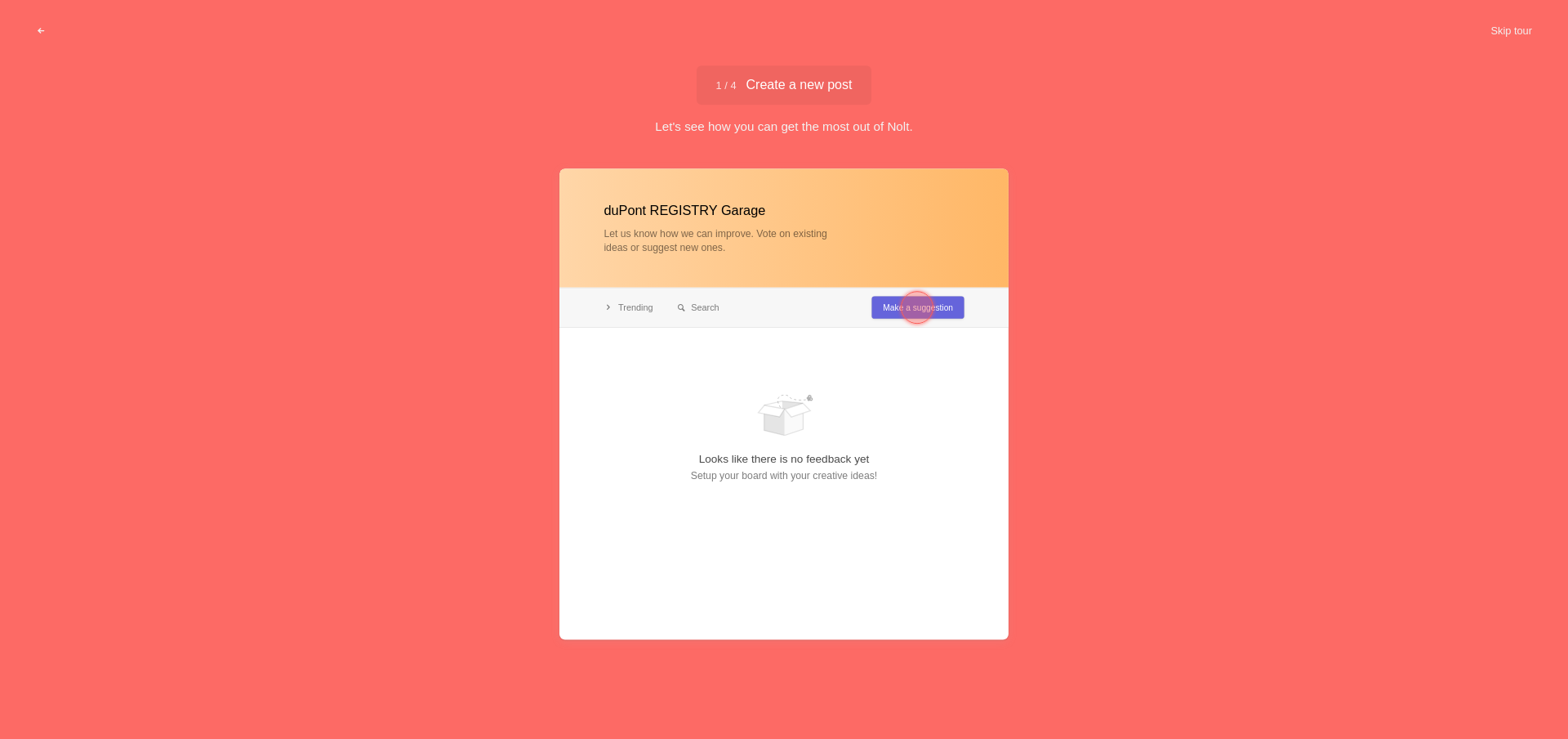
type input "duPont REGISTRY Garage"
click at [876, 307] on div at bounding box center [784, 404] width 450 height 471
click at [915, 307] on div at bounding box center [917, 307] width 33 height 33
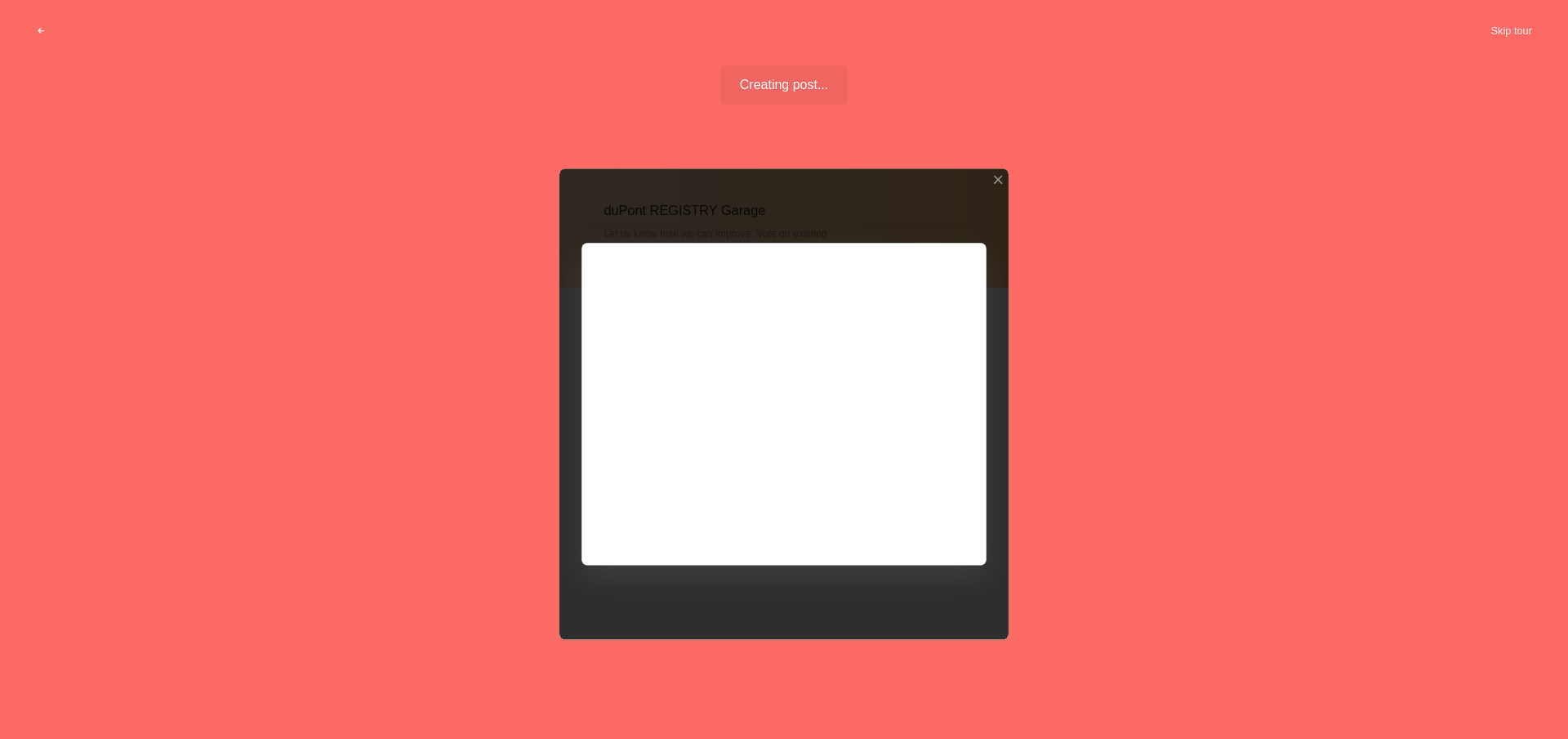
click at [861, 334] on div at bounding box center [784, 404] width 450 height 471
click at [787, 336] on div at bounding box center [784, 404] width 450 height 471
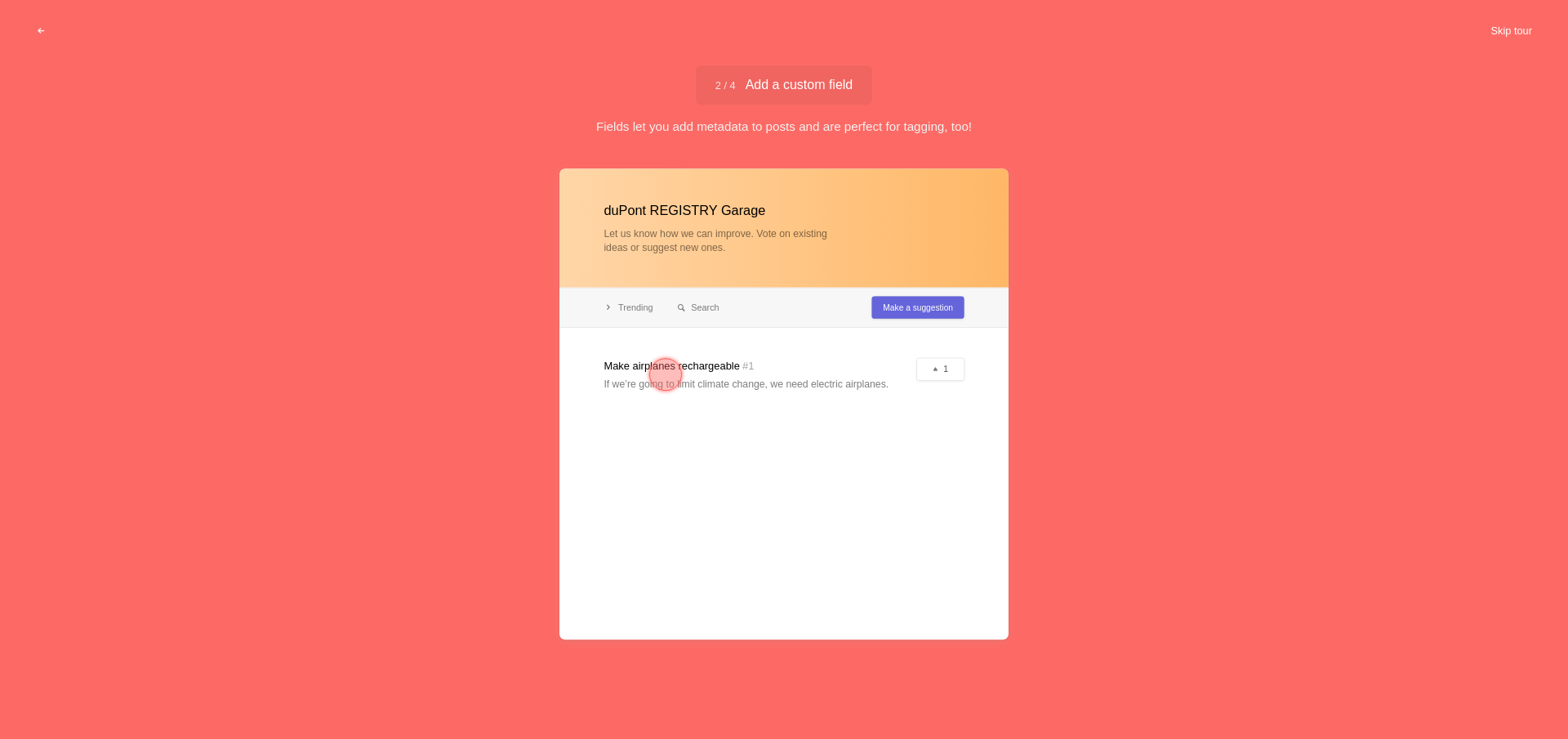
click at [1498, 29] on button "Skip tour" at bounding box center [1511, 30] width 81 height 29
